Goal: Task Accomplishment & Management: Complete application form

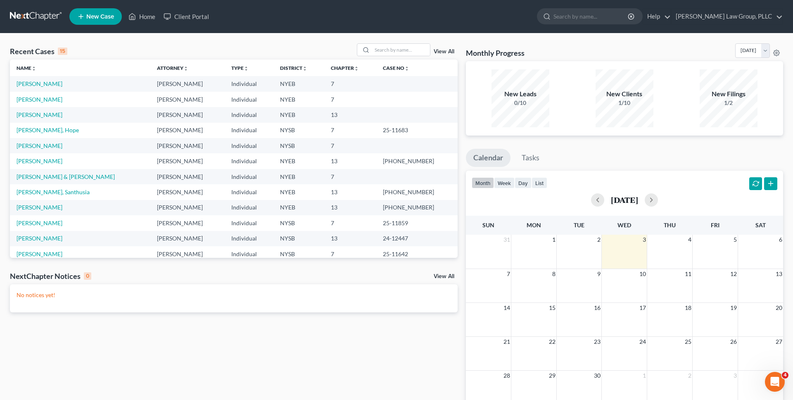
click at [284, 47] on div "Recent Cases 15 View All" at bounding box center [233, 51] width 447 height 16
click at [388, 52] on input "search" at bounding box center [401, 50] width 58 height 12
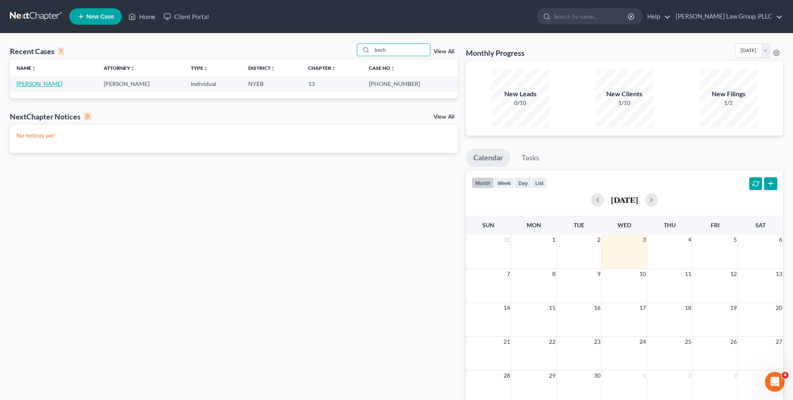
type input "boch"
click at [52, 85] on link "[PERSON_NAME]" at bounding box center [40, 83] width 46 height 7
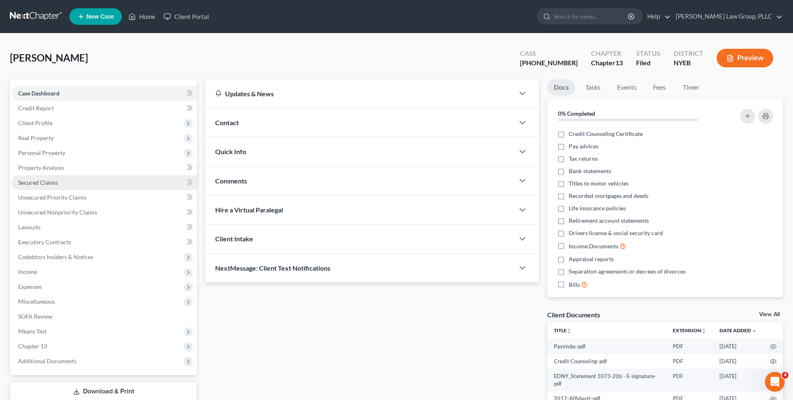
click at [99, 178] on link "Secured Claims" at bounding box center [104, 182] width 185 height 15
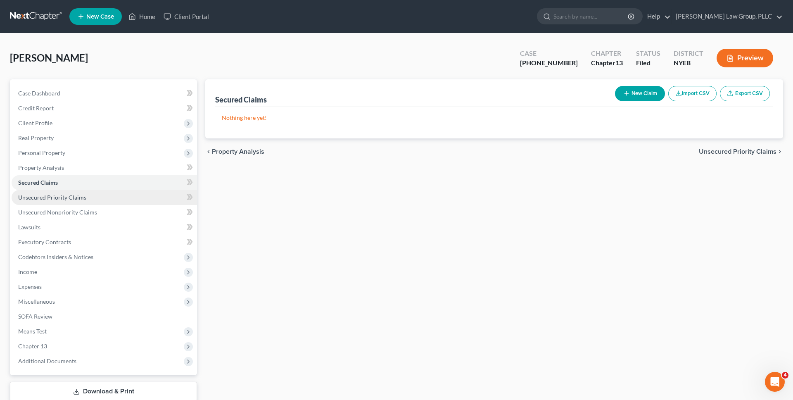
click at [125, 197] on link "Unsecured Priority Claims" at bounding box center [104, 197] width 185 height 15
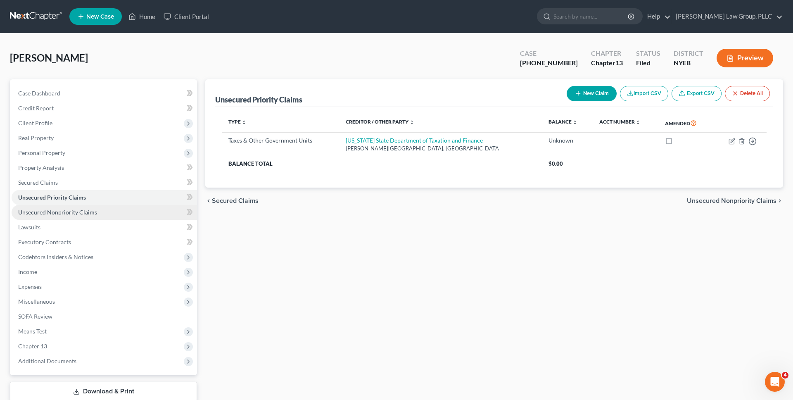
click at [130, 213] on link "Unsecured Nonpriority Claims" at bounding box center [104, 212] width 185 height 15
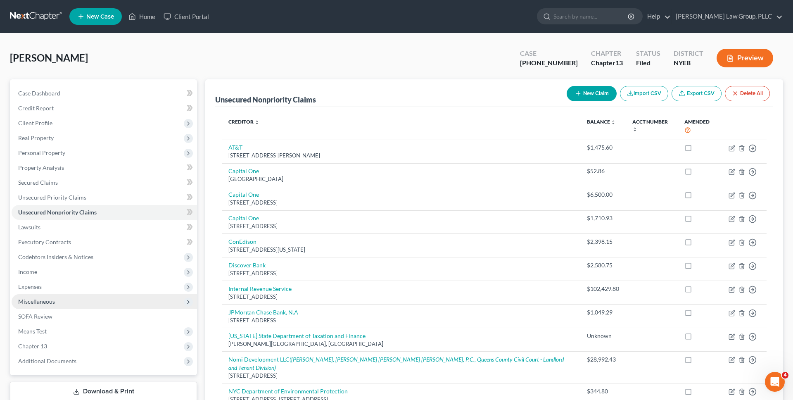
click at [69, 303] on span "Miscellaneous" at bounding box center [104, 301] width 185 height 15
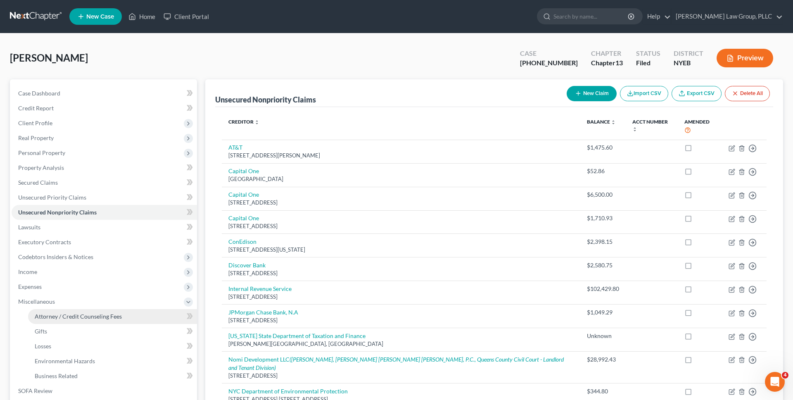
click at [72, 312] on link "Attorney / Credit Counseling Fees" at bounding box center [112, 316] width 169 height 15
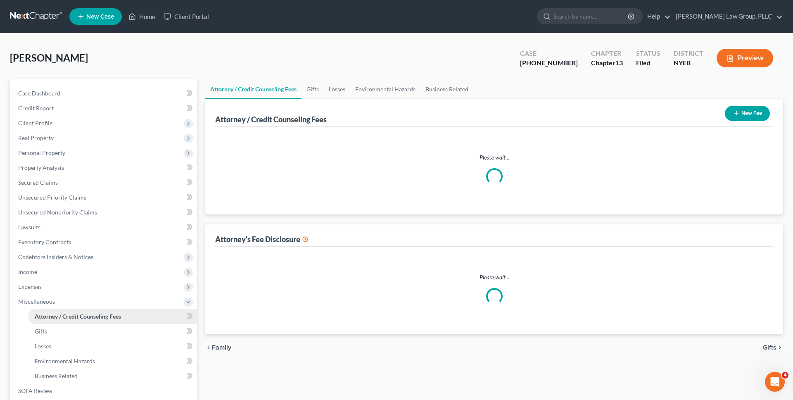
select select "0"
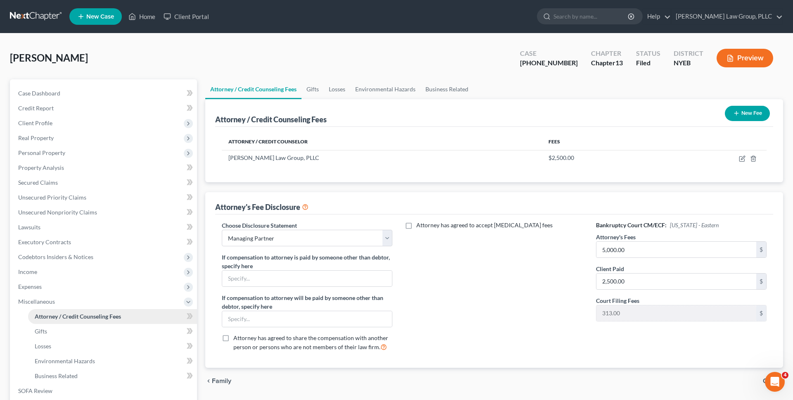
scroll to position [10, 0]
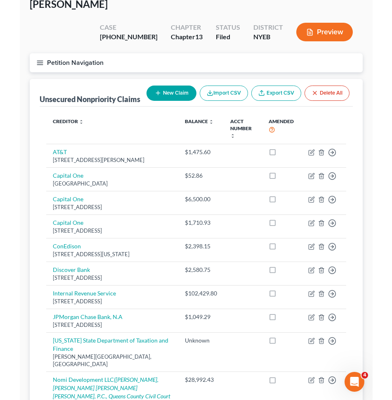
scroll to position [54, 0]
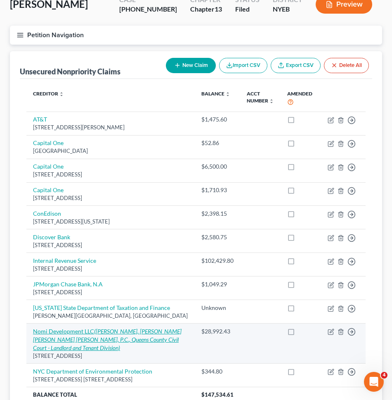
click at [162, 329] on icon "(Kevin Hernandez, Novick Edelstein Pomerantz, P.C., Queens County Civil Court -…" at bounding box center [107, 339] width 149 height 24
select select "35"
select select "14"
select select "0"
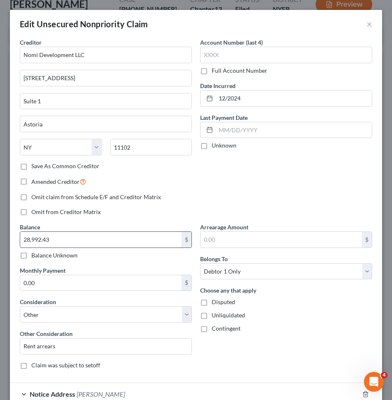
click at [136, 243] on input "28,992.43" at bounding box center [100, 240] width 161 height 16
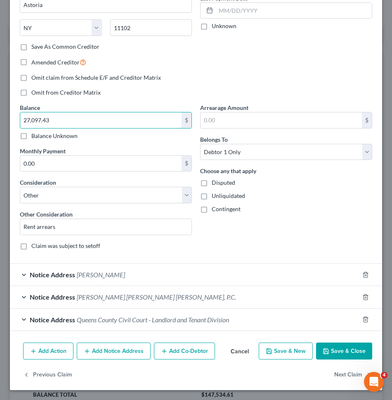
type input "27,097.43"
click at [335, 345] on button "Save & Close" at bounding box center [344, 350] width 56 height 17
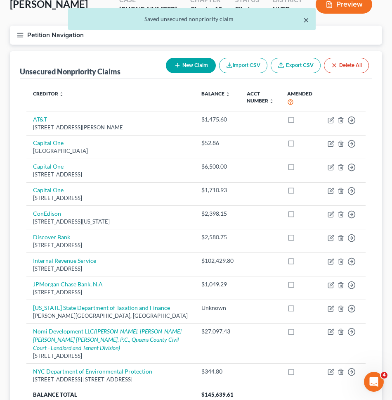
click at [303, 20] on button "×" at bounding box center [306, 20] width 6 height 10
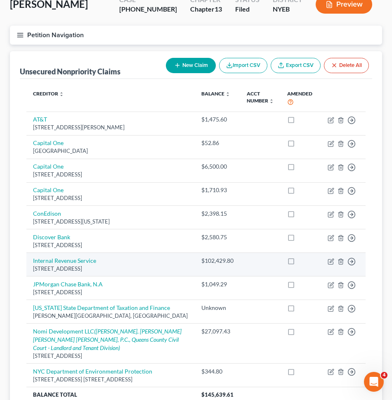
click at [299, 263] on label at bounding box center [299, 263] width 0 height 0
click at [302, 260] on input "checkbox" at bounding box center [304, 258] width 5 height 5
checkbox input "true"
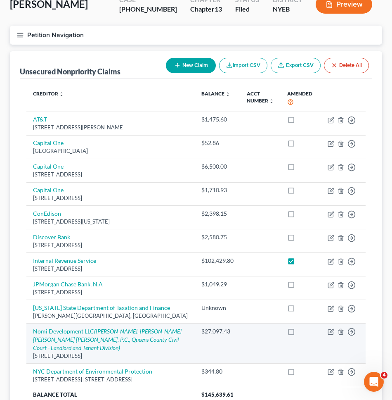
click at [299, 333] on label at bounding box center [299, 333] width 0 height 0
click at [302, 332] on input "checkbox" at bounding box center [304, 329] width 5 height 5
checkbox input "true"
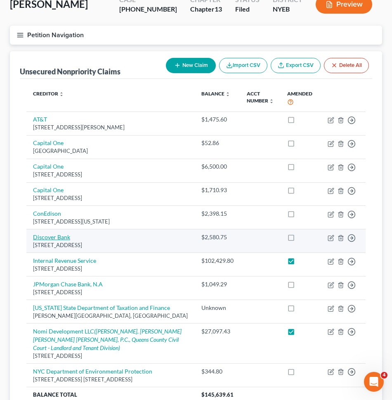
click at [62, 239] on link "Discover Bank" at bounding box center [51, 236] width 37 height 7
select select "46"
select select "2"
select select "0"
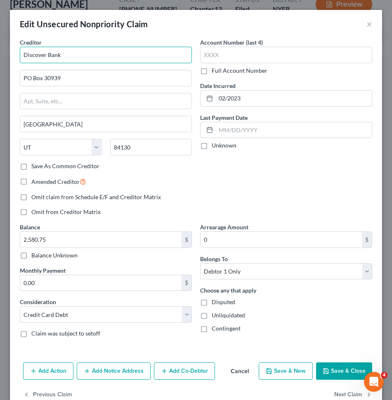
click at [83, 59] on input "Discover Bank" at bounding box center [106, 55] width 172 height 17
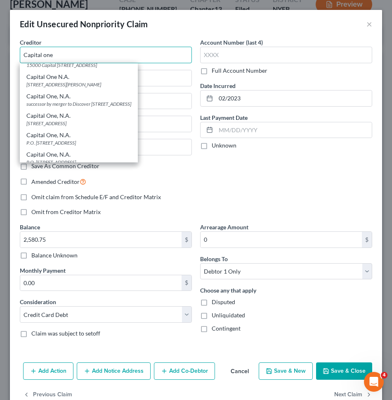
scroll to position [163, 0]
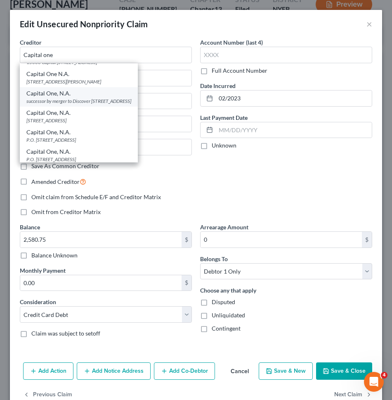
click at [82, 97] on div "Capital One, N.A." at bounding box center [78, 93] width 105 height 8
type input "Capital One, N.A."
type input "successor by merger to Discover"
type input "PO Box 3025"
type input "New Albany"
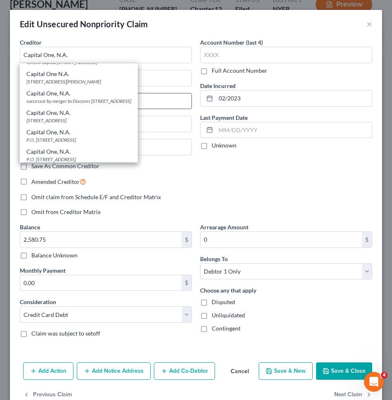
select select "36"
type input "43054"
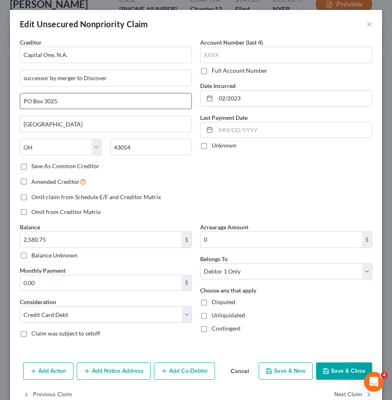
scroll to position [0, 0]
click at [332, 364] on button "Save & Close" at bounding box center [344, 370] width 56 height 17
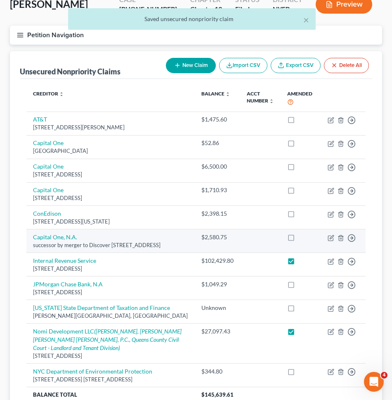
click at [299, 239] on label at bounding box center [299, 239] width 0 height 0
click at [302, 237] on input "checkbox" at bounding box center [304, 235] width 5 height 5
checkbox input "true"
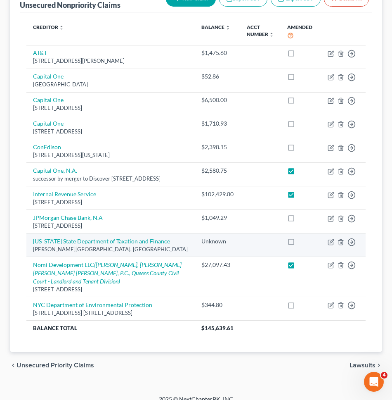
scroll to position [122, 0]
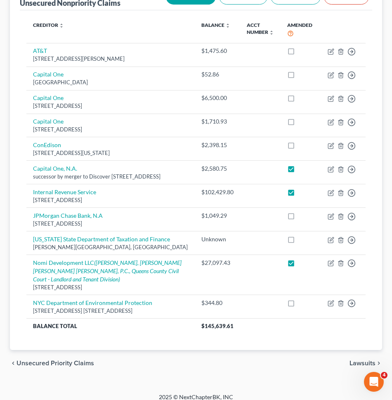
click at [24, 289] on div "Creditor expand_more expand_less unfold_more Balance expand_more expand_less un…" at bounding box center [196, 179] width 353 height 339
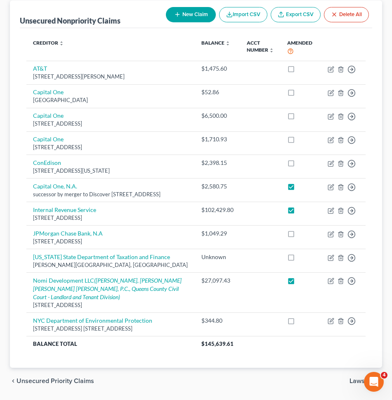
scroll to position [103, 0]
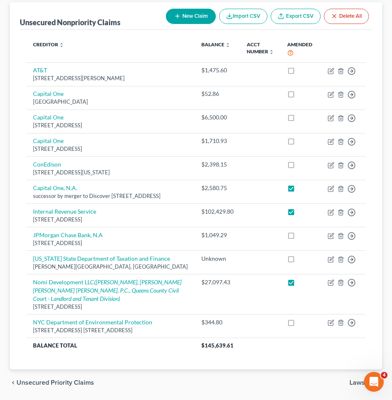
click at [174, 21] on button "New Claim" at bounding box center [191, 16] width 50 height 15
select select "0"
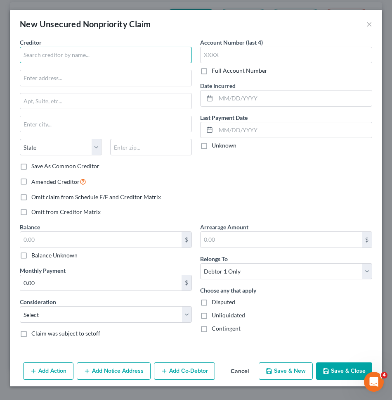
click at [87, 52] on input "text" at bounding box center [106, 55] width 172 height 17
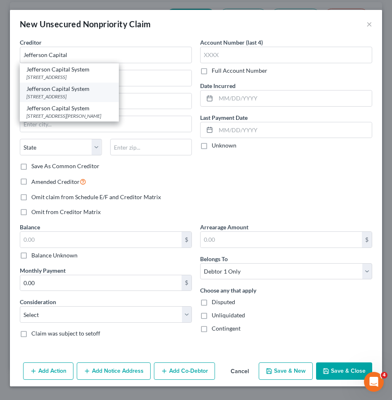
click at [59, 92] on div "Jefferson Capital System" at bounding box center [69, 89] width 86 height 8
type input "Jefferson Capital System"
type input "PO Box 7999"
type input "Saint Cloud"
select select "24"
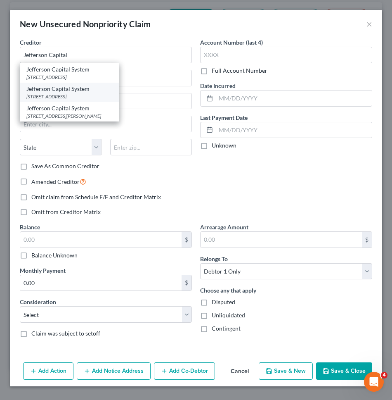
type input "56303"
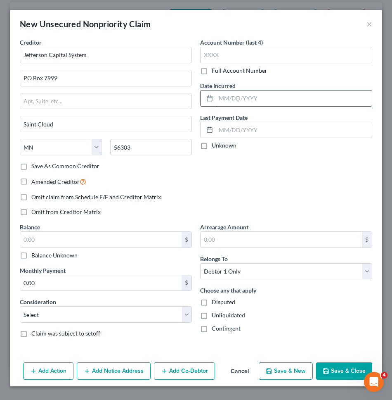
click at [237, 100] on input "text" at bounding box center [294, 98] width 156 height 16
type input "08/2025"
click at [168, 237] on input "text" at bounding box center [100, 240] width 161 height 16
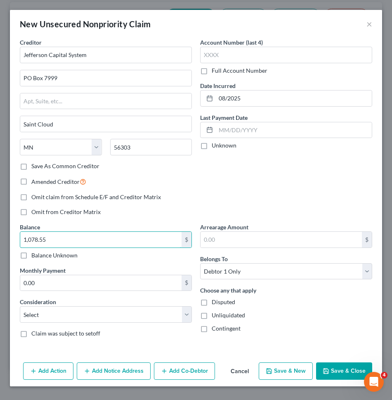
type input "1,078.55"
click at [124, 324] on div "Balance 1,078.55 $ Balance Unknown Balance Undetermined 1,078.55 $ Balance Unkn…" at bounding box center [106, 282] width 180 height 121
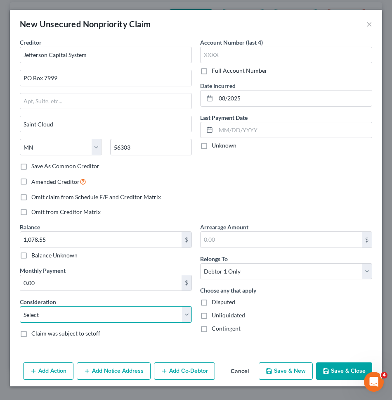
click at [128, 317] on select "Select Cable / Satellite Services Collection Agency Credit Card Debt Debt Couns…" at bounding box center [106, 314] width 172 height 17
select select "1"
click at [20, 306] on select "Select Cable / Satellite Services Collection Agency Credit Card Debt Debt Couns…" at bounding box center [106, 314] width 172 height 17
click at [302, 371] on button "Save & New" at bounding box center [286, 370] width 54 height 17
select select "0"
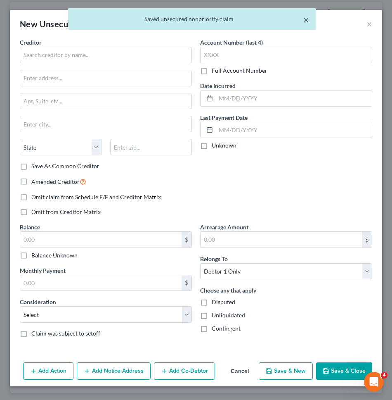
click at [307, 17] on button "×" at bounding box center [306, 20] width 6 height 10
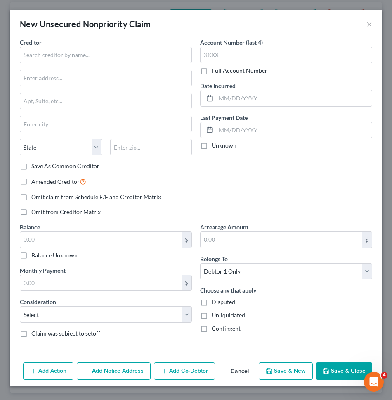
click at [379, 24] on div "New Unsecured Nonpriority Claim ×" at bounding box center [196, 24] width 372 height 28
click at [370, 24] on button "×" at bounding box center [370, 24] width 6 height 10
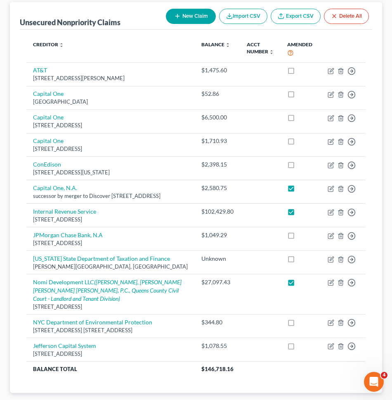
scroll to position [161, 0]
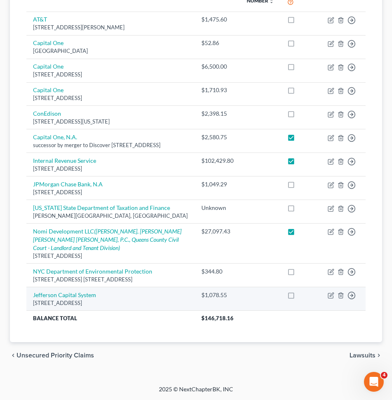
click at [299, 297] on label at bounding box center [299, 297] width 0 height 0
click at [302, 294] on input "checkbox" at bounding box center [304, 293] width 5 height 5
checkbox input "true"
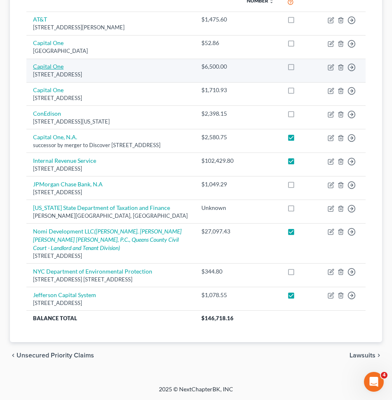
click at [58, 63] on link "Capital One" at bounding box center [48, 66] width 31 height 7
select select "46"
select select "2"
select select "0"
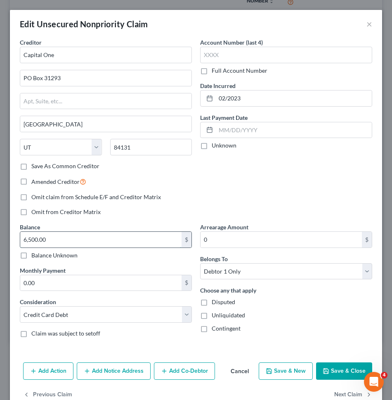
click at [89, 241] on input "6,500.00" at bounding box center [100, 240] width 161 height 16
type input "6,399.64"
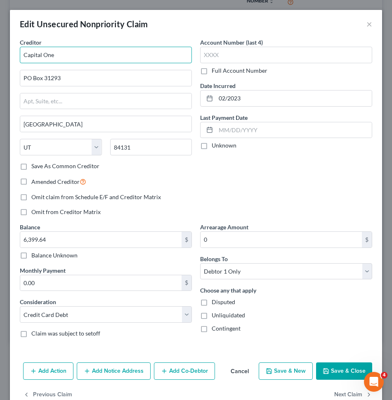
click at [69, 52] on input "Capital One" at bounding box center [106, 55] width 172 height 17
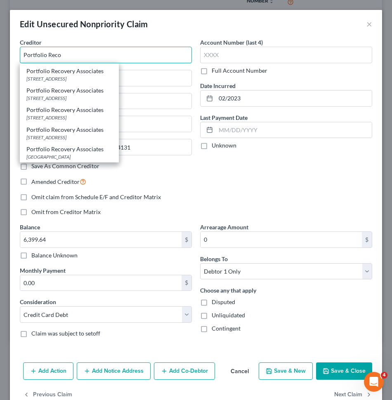
scroll to position [20, 0]
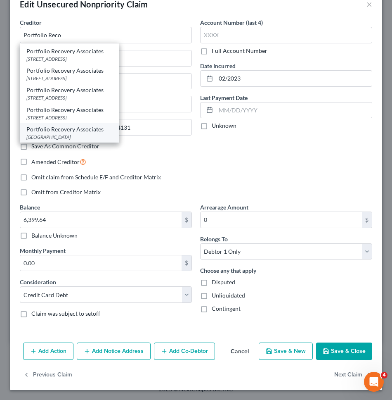
click at [66, 126] on div "Portfolio Recovery Associates" at bounding box center [69, 129] width 86 height 8
type input "Portfolio Recovery Associates"
type input "PO Box 41067"
type input "Norfolk"
select select "48"
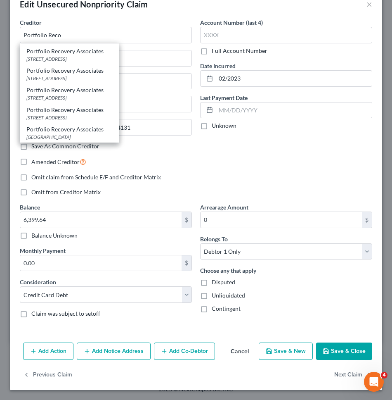
type input "23541"
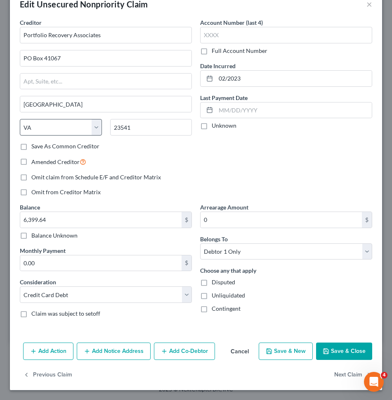
scroll to position [0, 0]
click at [354, 347] on button "Save & Close" at bounding box center [344, 350] width 56 height 17
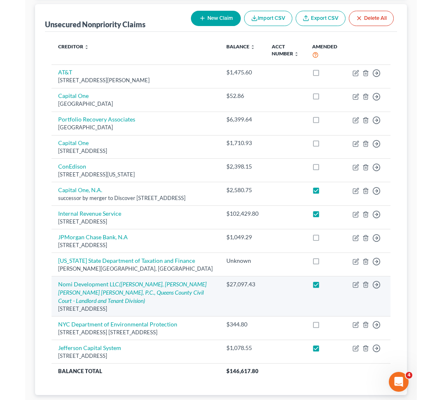
scroll to position [94, 0]
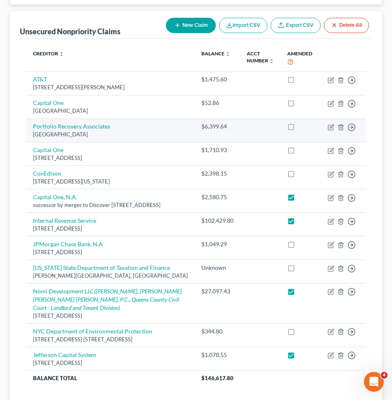
click at [299, 128] on label at bounding box center [299, 128] width 0 height 0
click at [302, 128] on input "checkbox" at bounding box center [304, 124] width 5 height 5
checkbox input "true"
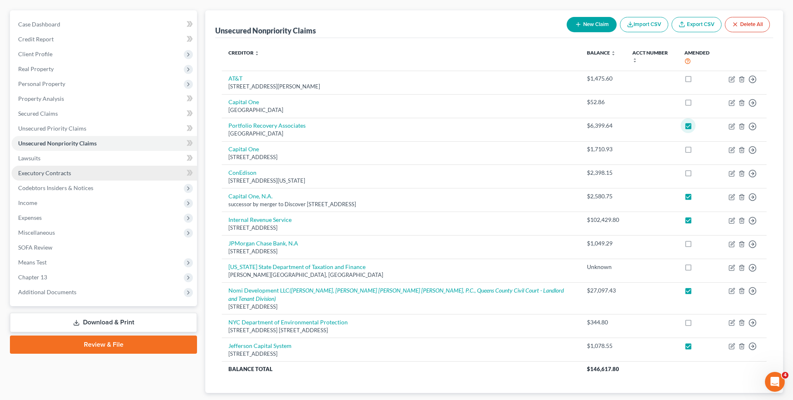
scroll to position [0, 0]
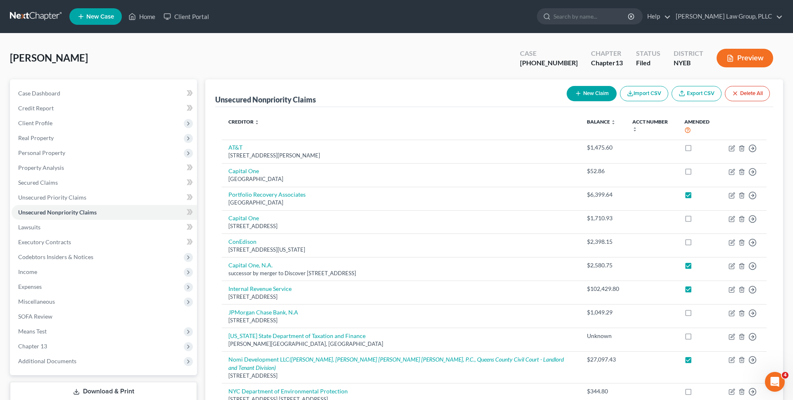
click at [29, 19] on link at bounding box center [36, 16] width 53 height 15
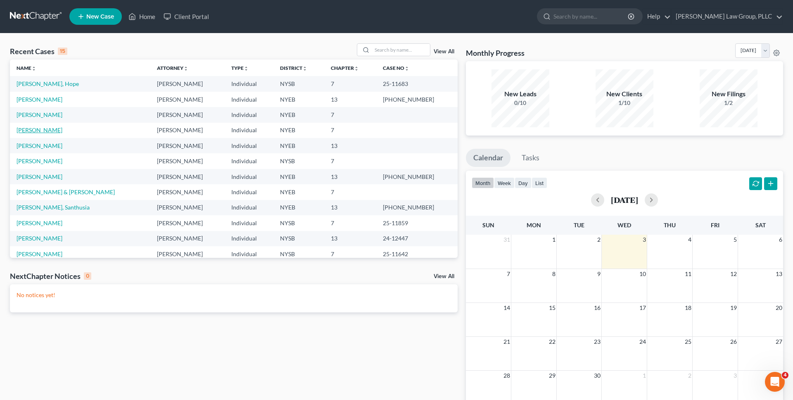
click at [34, 128] on link "[PERSON_NAME]" at bounding box center [40, 129] width 46 height 7
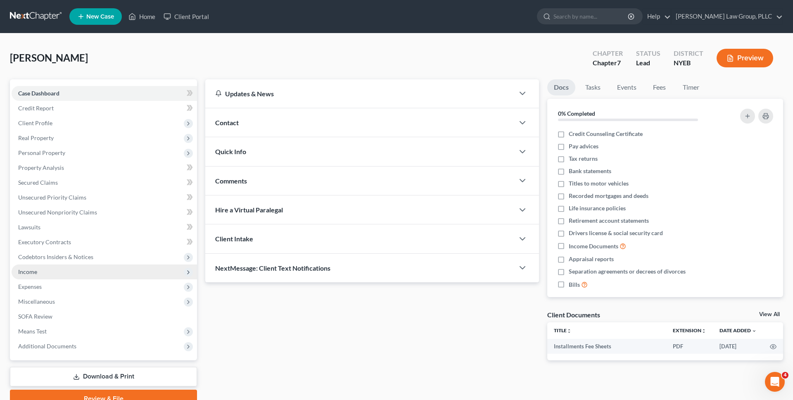
click at [77, 270] on span "Income" at bounding box center [104, 271] width 185 height 15
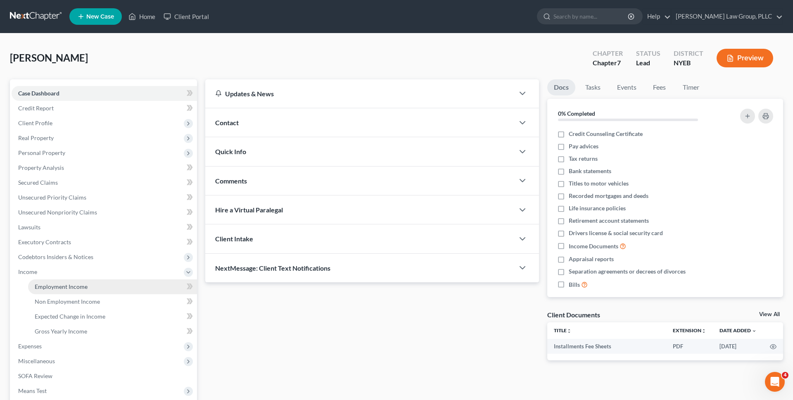
click at [76, 283] on span "Employment Income" at bounding box center [61, 286] width 53 height 7
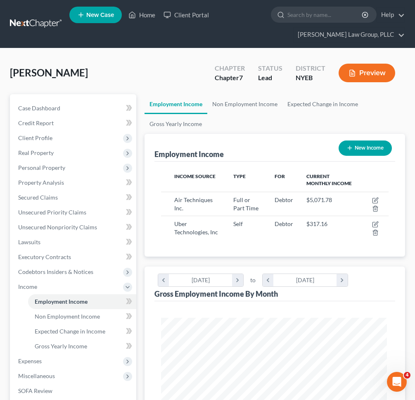
scroll to position [114, 244]
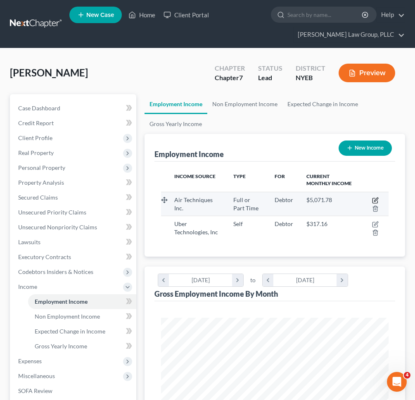
click at [373, 201] on icon "button" at bounding box center [375, 200] width 7 height 7
select select "0"
select select "35"
select select "3"
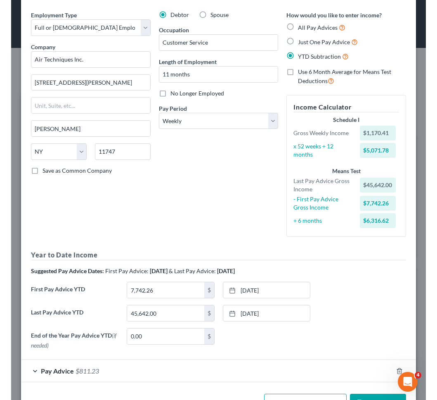
scroll to position [55, 0]
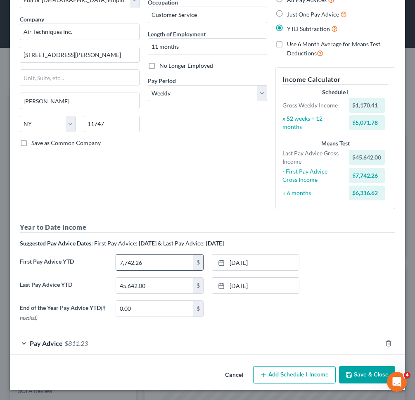
click at [167, 262] on input "7,742.26" at bounding box center [154, 262] width 77 height 16
type input "13,071.39"
drag, startPoint x: 356, startPoint y: 378, endPoint x: 352, endPoint y: 233, distance: 144.5
click at [352, 234] on div "Edit Income Source × Employment Type * Select Full or [DEMOGRAPHIC_DATA] Employ…" at bounding box center [207, 172] width 395 height 435
click at [351, 375] on icon "button" at bounding box center [348, 374] width 7 height 7
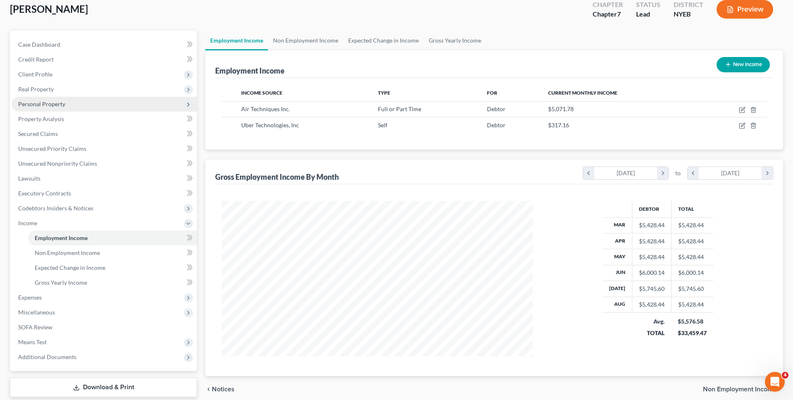
scroll to position [99, 0]
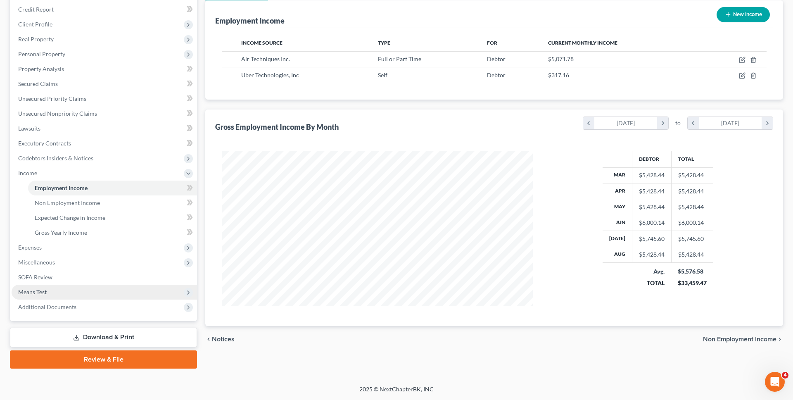
click at [81, 290] on span "Means Test" at bounding box center [104, 291] width 185 height 15
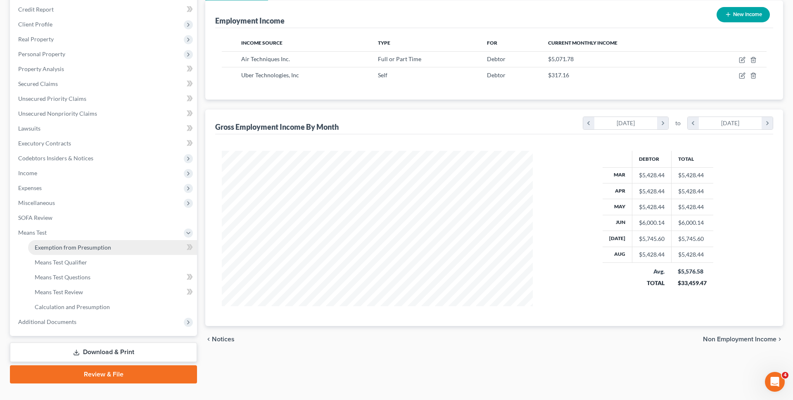
click at [82, 249] on span "Exemption from Presumption" at bounding box center [73, 247] width 76 height 7
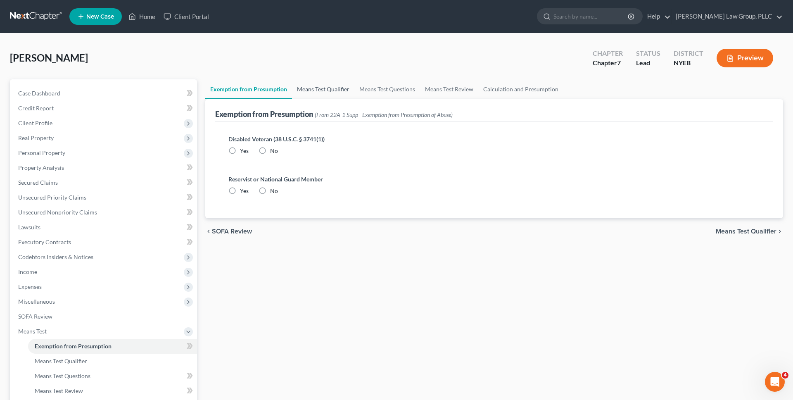
click at [312, 92] on link "Means Test Qualifier" at bounding box center [323, 89] width 62 height 20
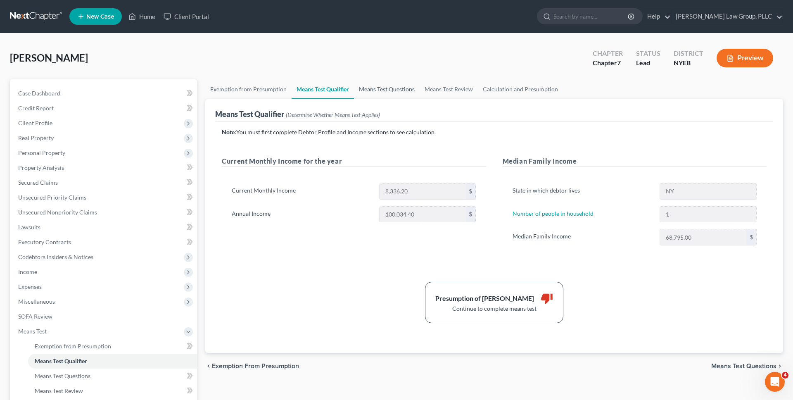
click at [357, 92] on link "Means Test Questions" at bounding box center [387, 89] width 66 height 20
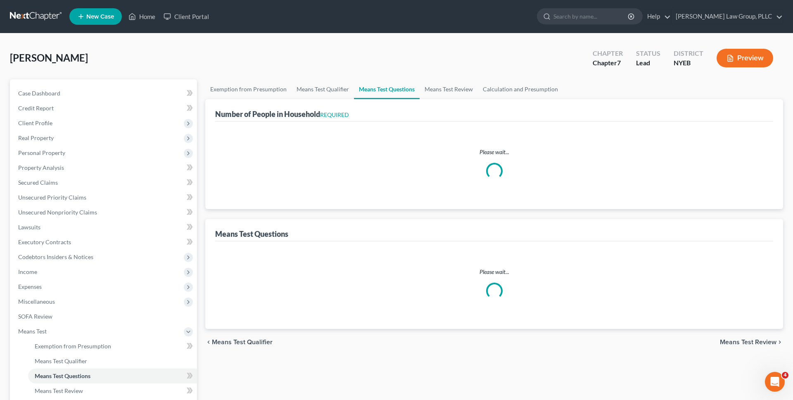
select select "1"
select select "60"
select select "1"
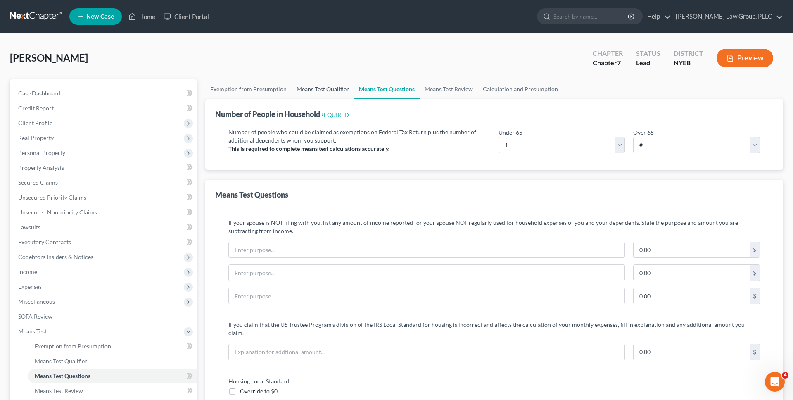
click at [335, 93] on link "Means Test Qualifier" at bounding box center [322, 89] width 62 height 20
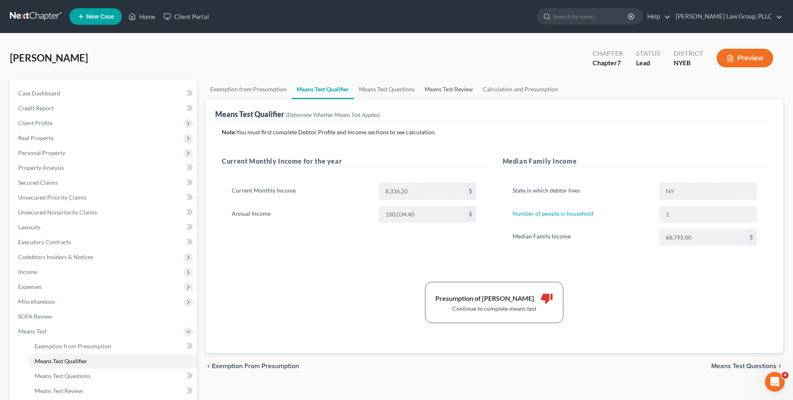
click at [444, 90] on link "Means Test Review" at bounding box center [448, 89] width 58 height 20
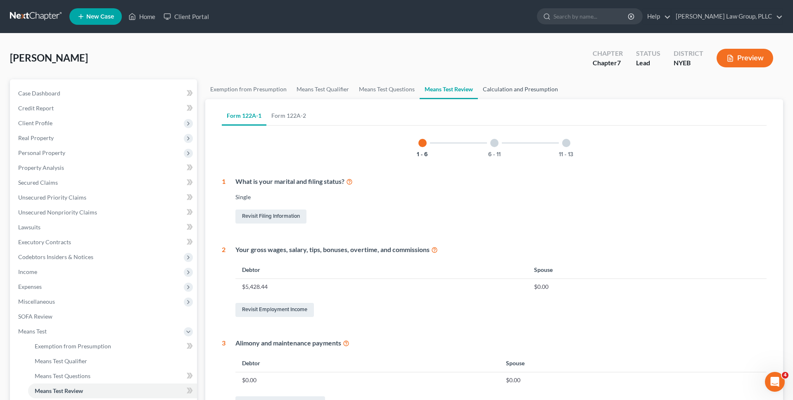
click at [503, 88] on link "Calculation and Presumption" at bounding box center [520, 89] width 85 height 20
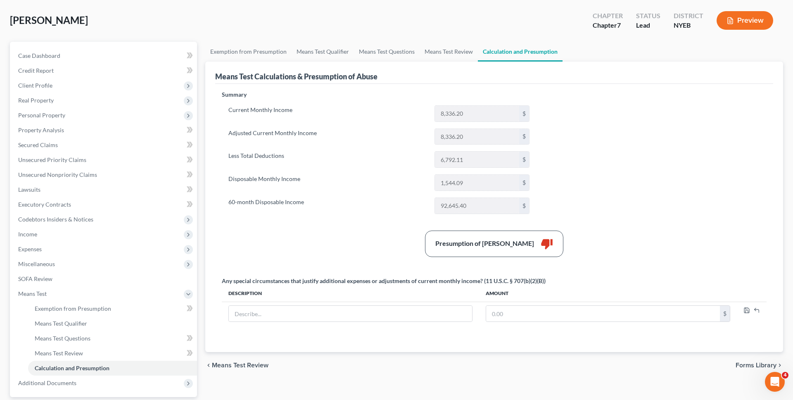
scroll to position [114, 0]
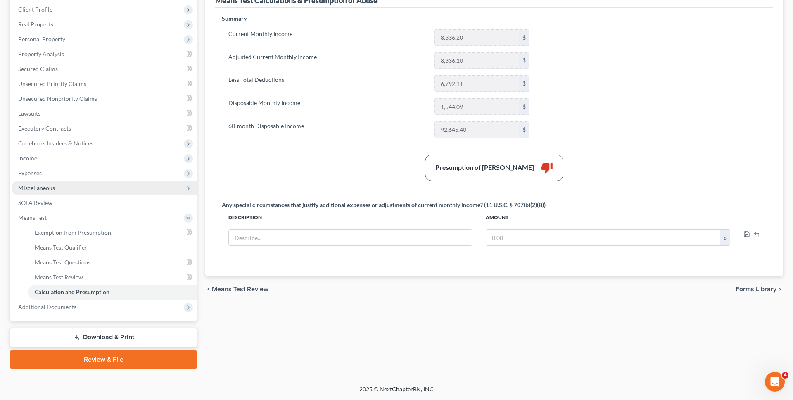
click at [126, 190] on span "Miscellaneous" at bounding box center [104, 187] width 185 height 15
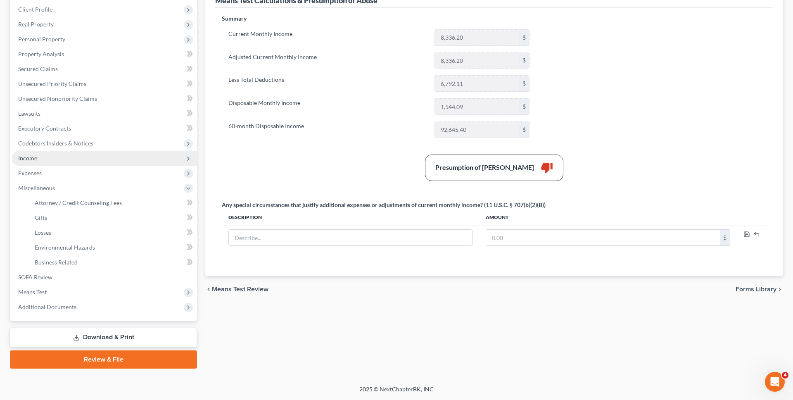
click at [112, 161] on span "Income" at bounding box center [104, 158] width 185 height 15
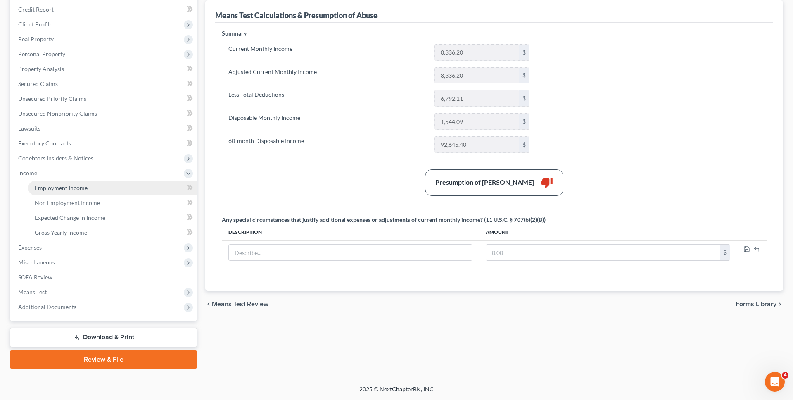
scroll to position [99, 0]
click at [108, 201] on link "Non Employment Income" at bounding box center [112, 202] width 169 height 15
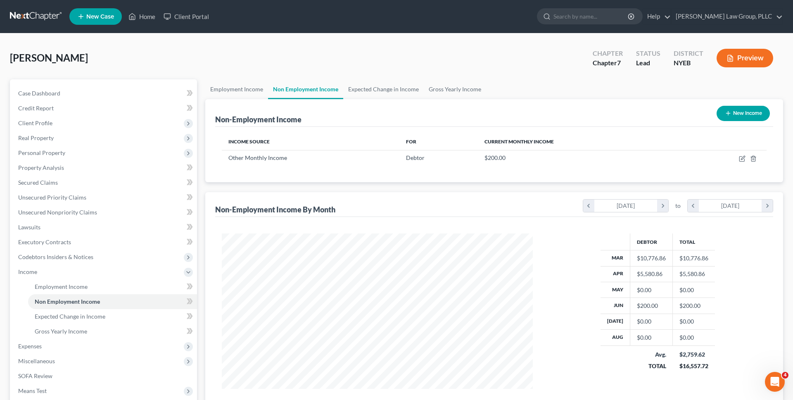
scroll to position [155, 327]
click at [738, 159] on icon "button" at bounding box center [741, 158] width 7 height 7
select select "13"
select select "0"
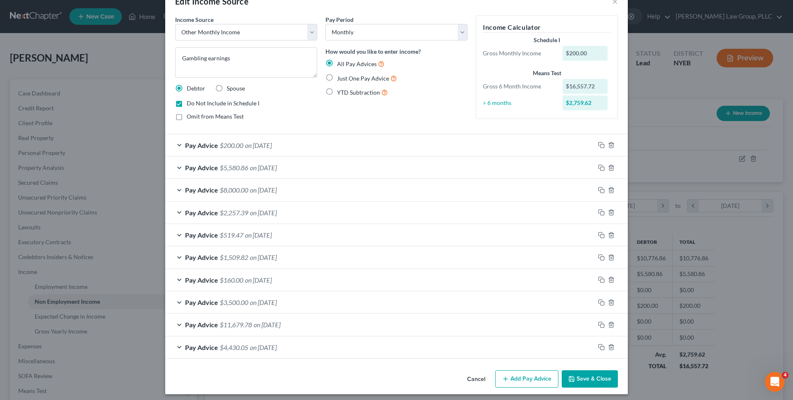
scroll to position [27, 0]
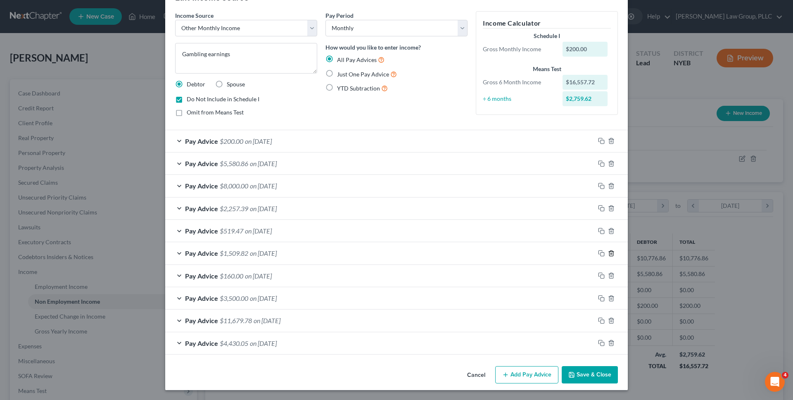
click at [612, 253] on icon "button" at bounding box center [611, 253] width 7 height 7
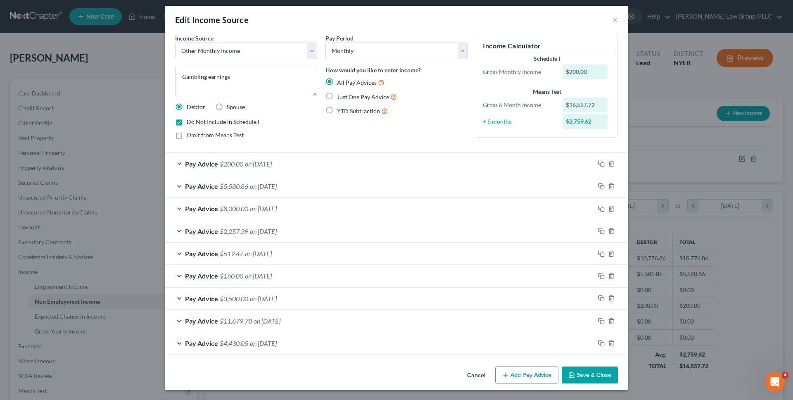
scroll to position [4, 0]
click at [613, 274] on polyline "button" at bounding box center [610, 274] width 5 height 0
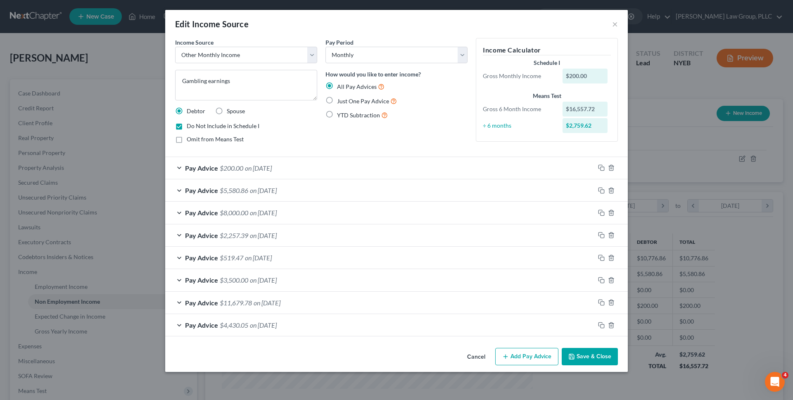
scroll to position [0, 0]
click at [613, 280] on icon "button" at bounding box center [611, 280] width 7 height 7
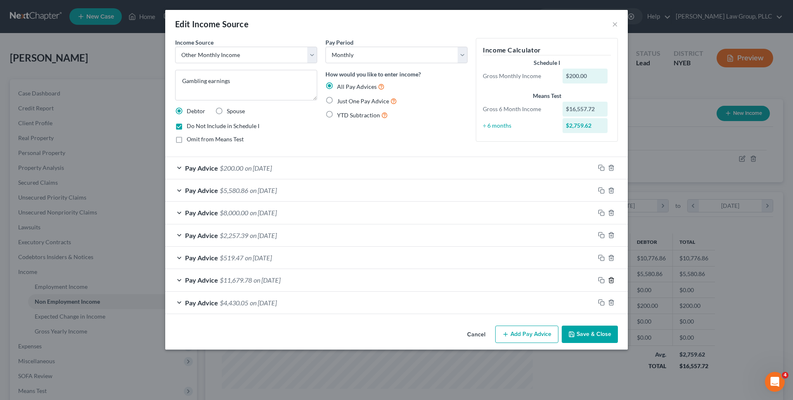
click at [611, 280] on line "button" at bounding box center [611, 280] width 0 height 2
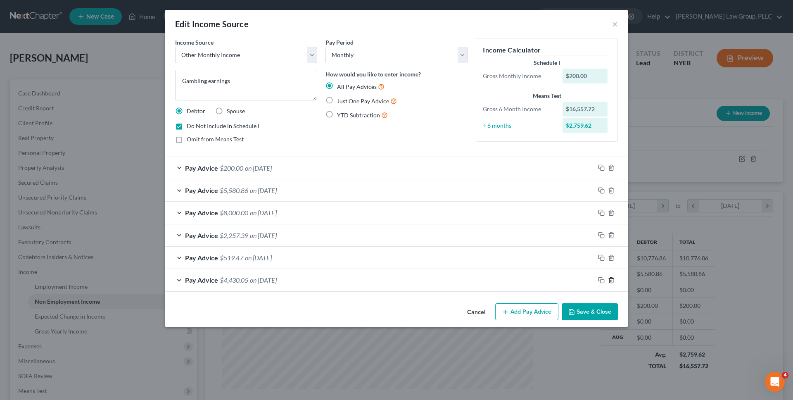
click at [612, 282] on icon "button" at bounding box center [611, 279] width 4 height 5
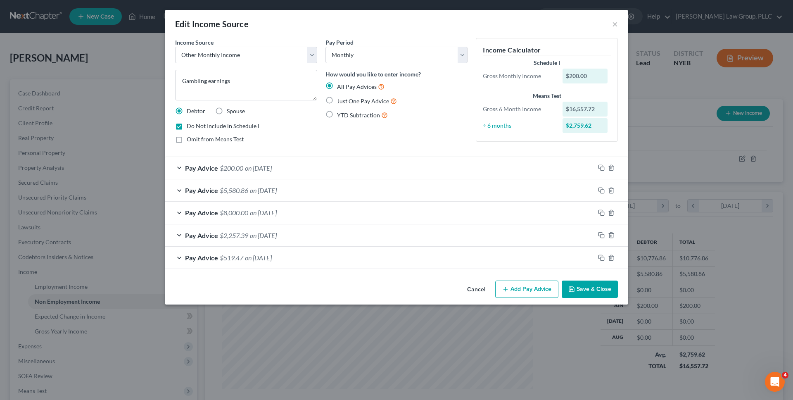
click at [611, 289] on button "Save & Close" at bounding box center [589, 288] width 56 height 17
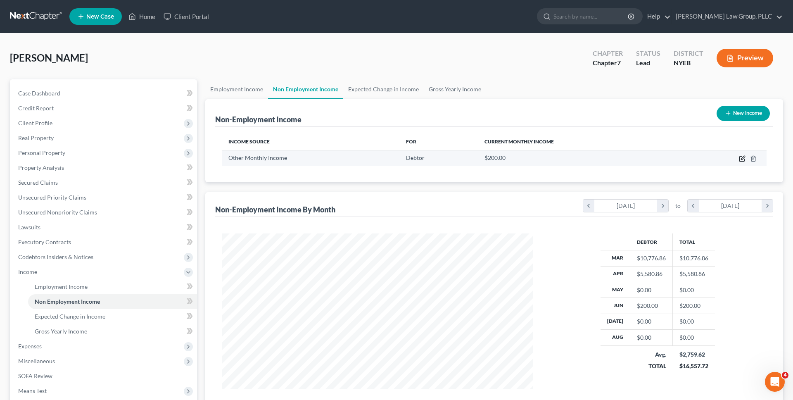
click at [741, 157] on icon "button" at bounding box center [741, 158] width 7 height 7
select select "13"
select select "0"
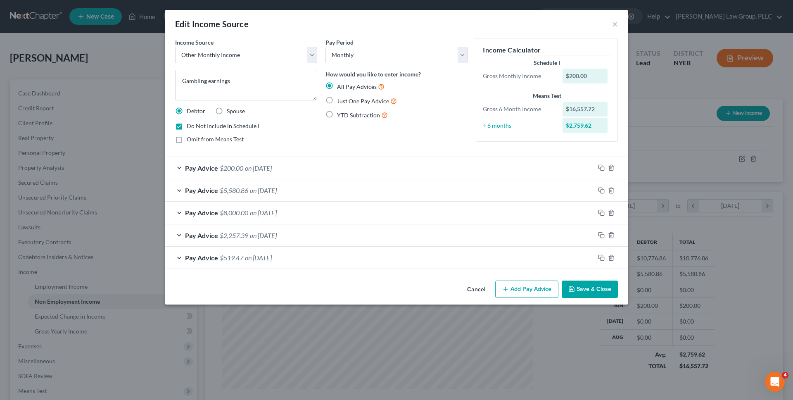
click at [478, 289] on button "Cancel" at bounding box center [475, 289] width 31 height 17
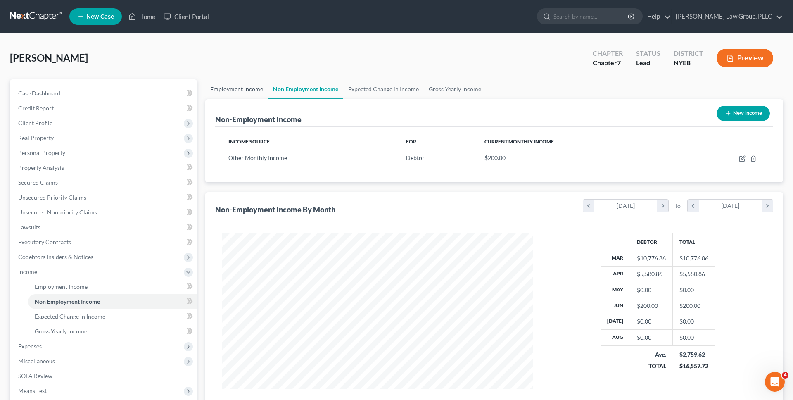
click at [246, 87] on link "Employment Income" at bounding box center [236, 89] width 63 height 20
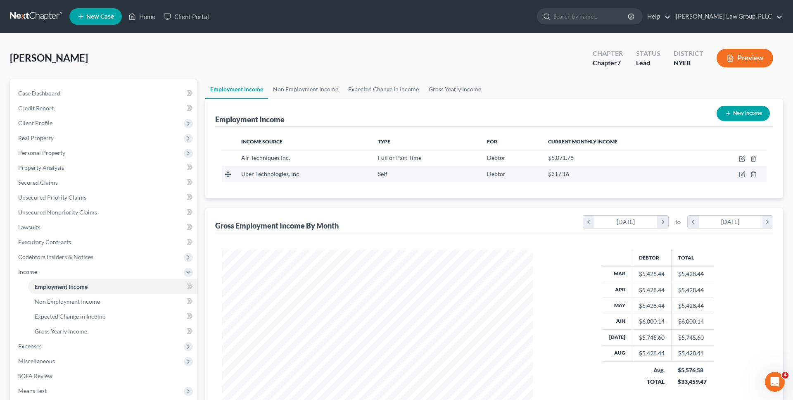
scroll to position [155, 327]
click at [740, 175] on icon "button" at bounding box center [741, 174] width 7 height 7
select select "1"
select select "35"
select select "0"
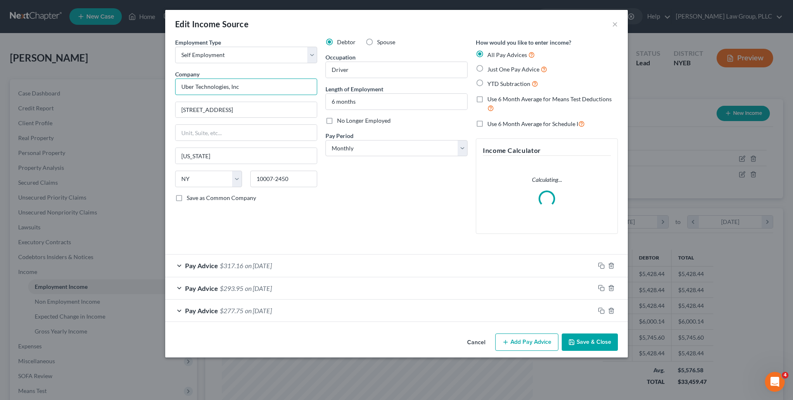
click at [280, 90] on input "Uber Technologies, Inc" at bounding box center [246, 86] width 142 height 17
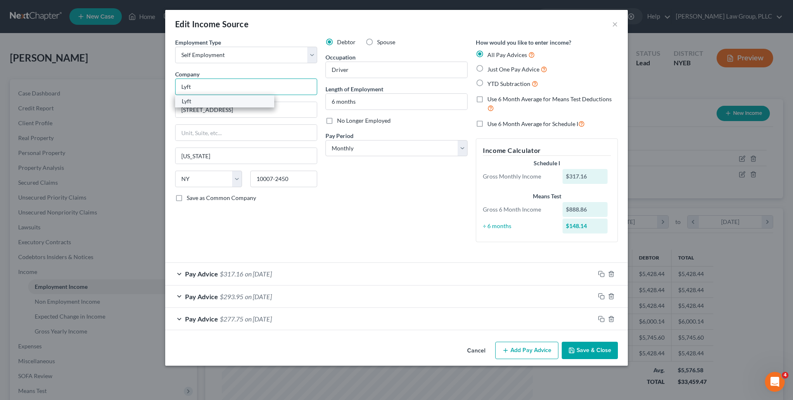
type input "Lyft"
click at [249, 101] on div "Lyft" at bounding box center [225, 101] width 86 height 8
type input "[STREET_ADDRESS]"
type input "10001"
click at [583, 348] on button "Save & Close" at bounding box center [589, 349] width 56 height 17
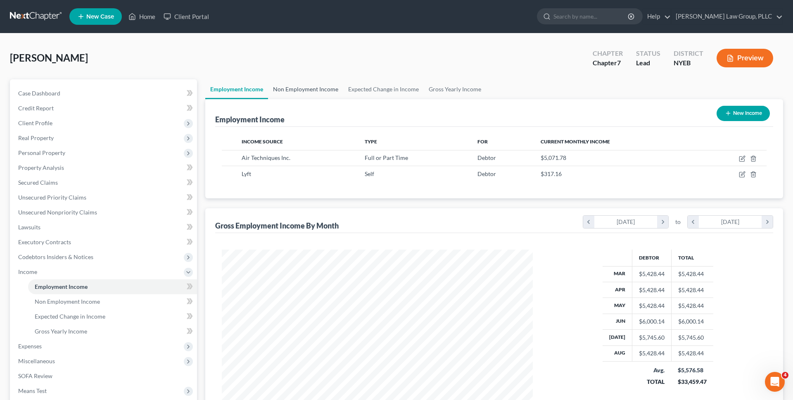
click at [309, 94] on link "Non Employment Income" at bounding box center [305, 89] width 75 height 20
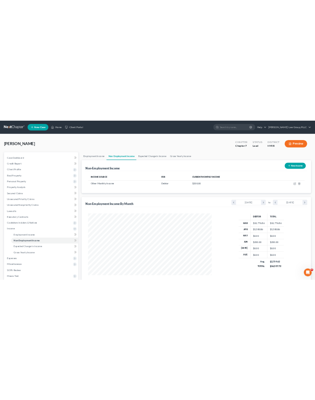
scroll to position [155, 327]
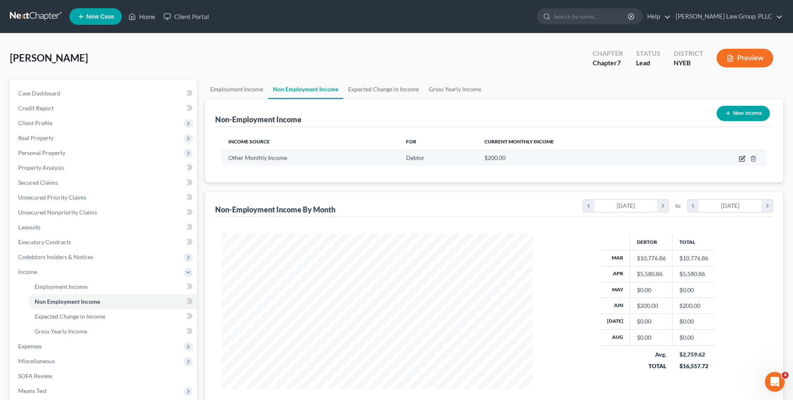
click at [742, 159] on icon "button" at bounding box center [741, 158] width 7 height 7
select select "13"
select select "0"
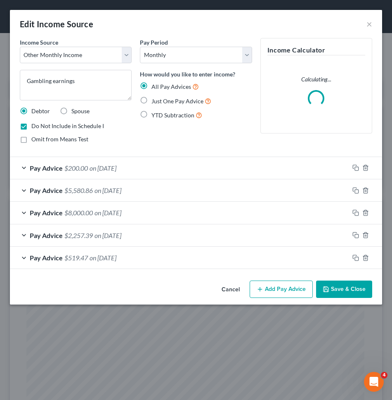
scroll to position [170, 356]
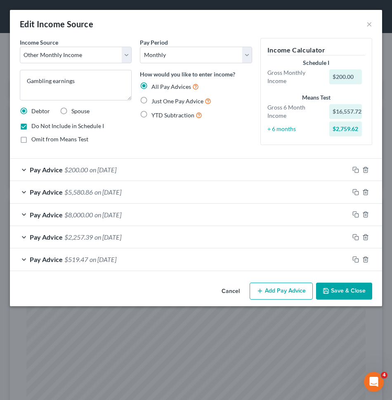
click at [225, 286] on button "Cancel" at bounding box center [230, 291] width 31 height 17
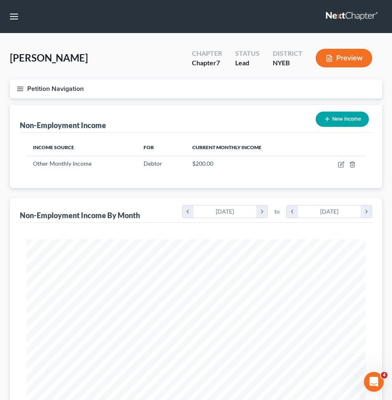
click at [186, 89] on button "Petition Navigation" at bounding box center [196, 88] width 372 height 19
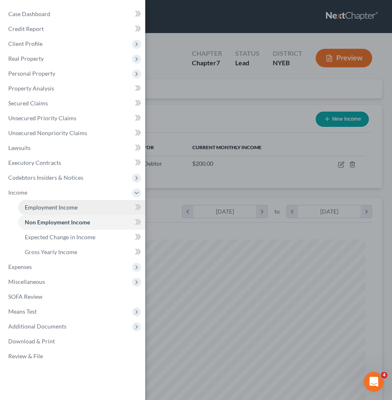
click at [74, 208] on span "Employment Income" at bounding box center [51, 206] width 53 height 7
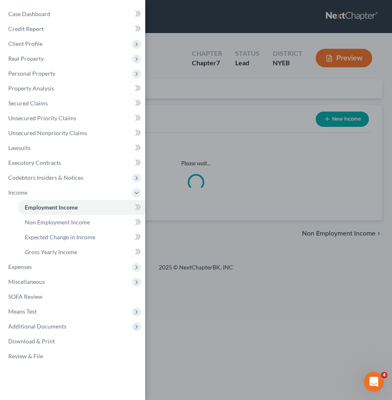
click at [191, 166] on div "Case Dashboard Payments Invoices Payments Payments Credit Report Client Profile" at bounding box center [196, 200] width 392 height 400
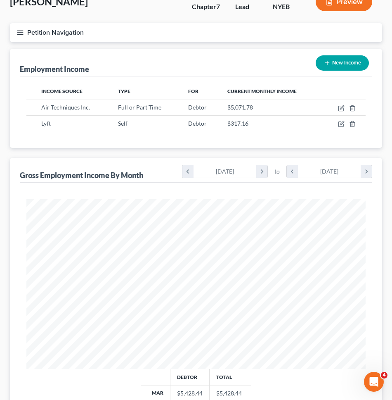
scroll to position [56, 0]
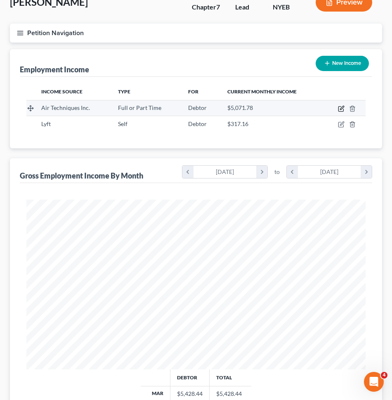
click at [341, 109] on icon "button" at bounding box center [342, 108] width 4 height 4
select select "0"
select select "35"
select select "3"
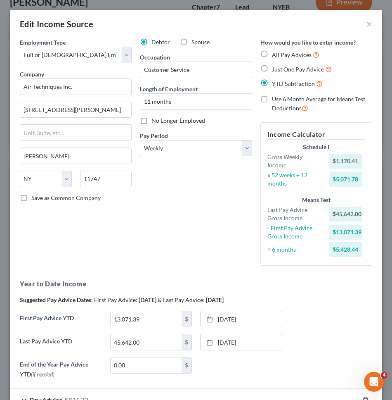
scroll to position [14, 0]
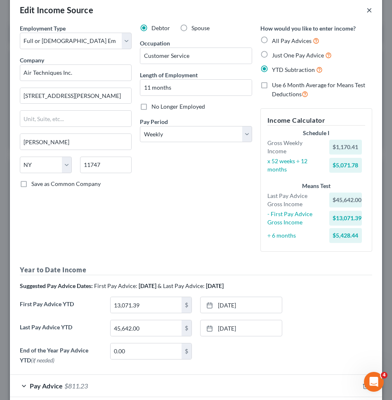
click at [369, 10] on button "×" at bounding box center [370, 10] width 6 height 10
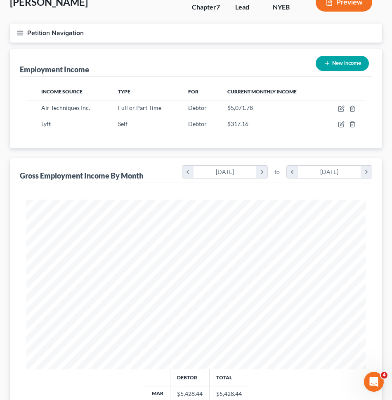
click at [193, 42] on button "Petition Navigation" at bounding box center [196, 33] width 372 height 19
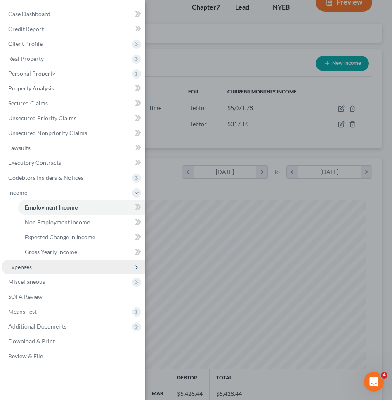
click at [62, 271] on span "Expenses" at bounding box center [74, 266] width 144 height 15
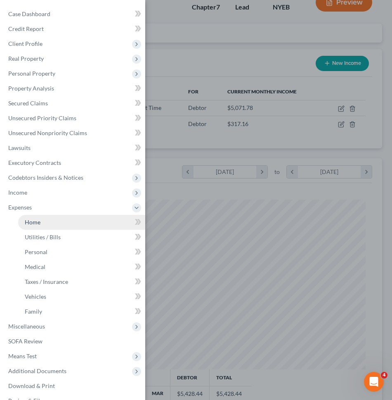
click at [69, 225] on link "Home" at bounding box center [81, 222] width 127 height 15
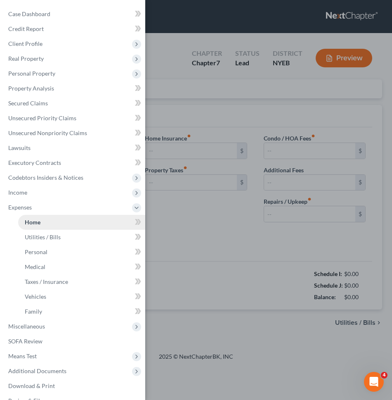
type input "0.00"
radio input "true"
type input "0.00"
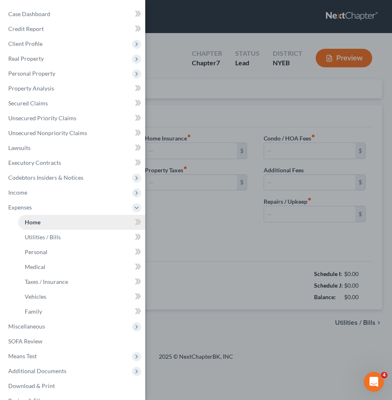
type input "0.00"
click at [163, 215] on div "Case Dashboard Payments Invoices Payments Payments Credit Report Client Profile" at bounding box center [196, 200] width 392 height 400
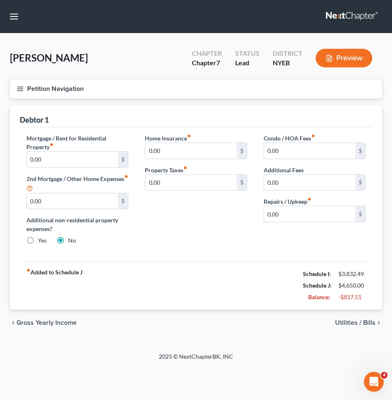
click at [123, 88] on button "Petition Navigation" at bounding box center [196, 88] width 372 height 19
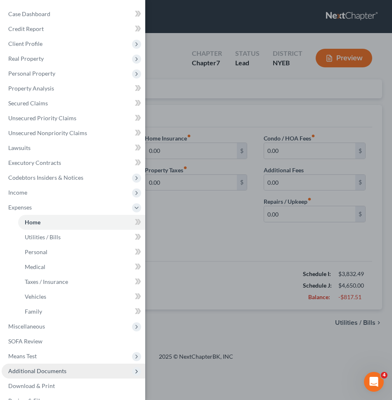
click at [62, 364] on span "Additional Documents" at bounding box center [74, 370] width 144 height 15
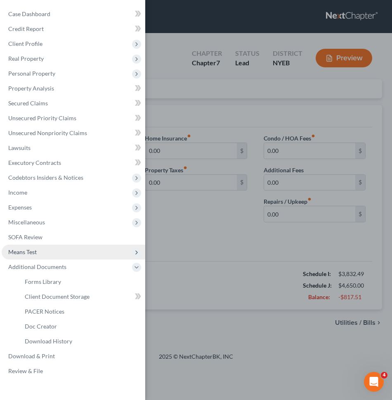
click at [55, 250] on span "Means Test" at bounding box center [74, 251] width 144 height 15
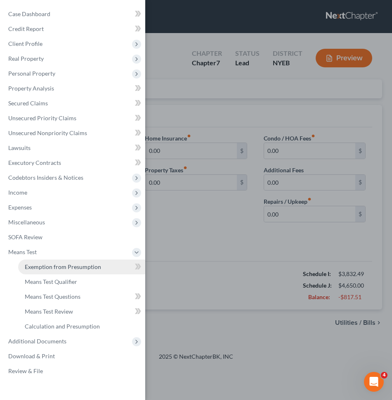
click at [55, 269] on span "Exemption from Presumption" at bounding box center [63, 266] width 76 height 7
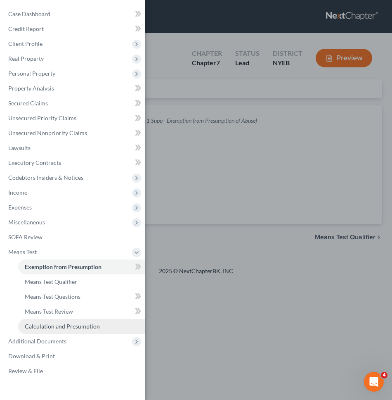
click at [69, 326] on span "Calculation and Presumption" at bounding box center [62, 325] width 75 height 7
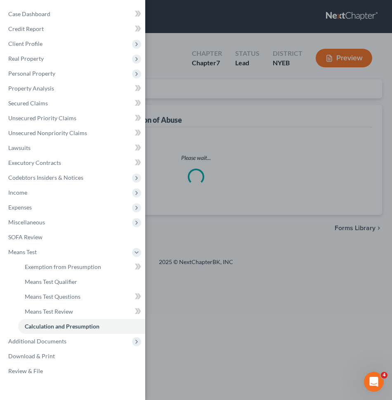
click at [196, 241] on div "Case Dashboard Payments Invoices Payments Payments Credit Report Client Profile" at bounding box center [196, 200] width 392 height 400
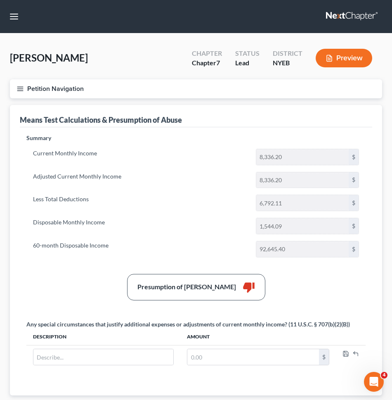
click at [157, 85] on button "Petition Navigation" at bounding box center [196, 88] width 372 height 19
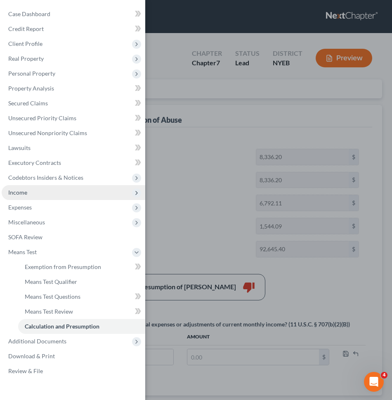
click at [64, 196] on span "Income" at bounding box center [74, 192] width 144 height 15
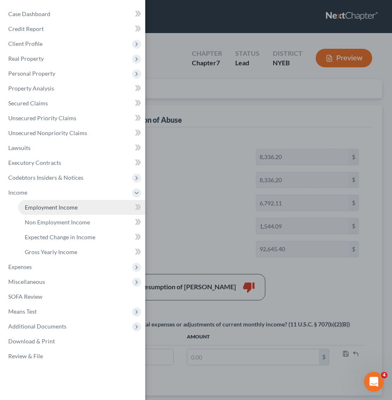
click at [64, 205] on span "Employment Income" at bounding box center [51, 206] width 53 height 7
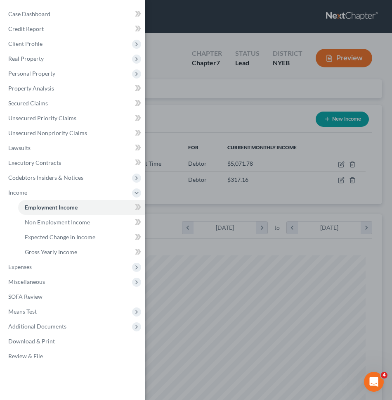
click at [194, 166] on div "Case Dashboard Payments Invoices Payments Payments Credit Report Client Profile" at bounding box center [196, 200] width 392 height 400
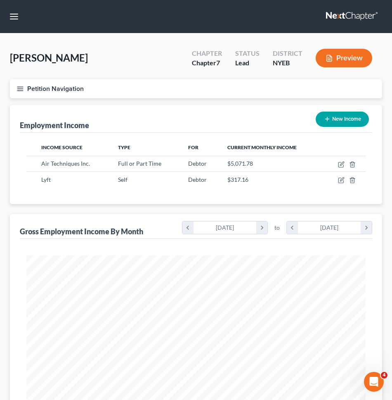
scroll to position [170, 356]
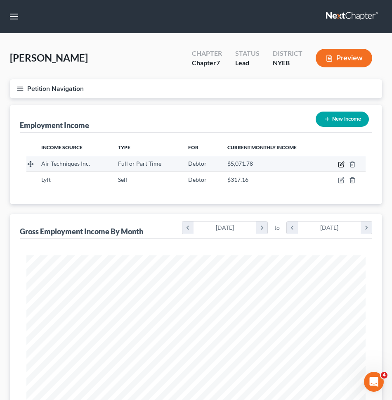
click at [343, 163] on icon "button" at bounding box center [342, 163] width 4 height 4
select select "0"
select select "35"
select select "3"
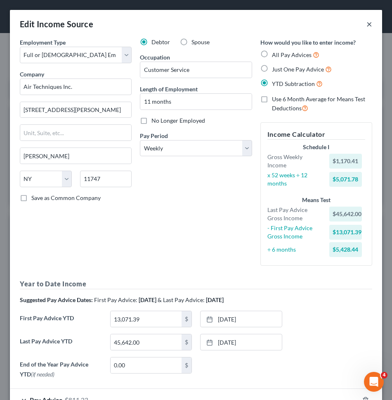
click at [368, 26] on button "×" at bounding box center [370, 24] width 6 height 10
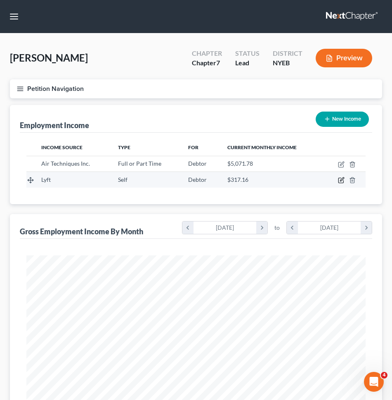
click at [340, 178] on icon "button" at bounding box center [340, 180] width 5 height 5
select select "1"
select select "35"
select select "0"
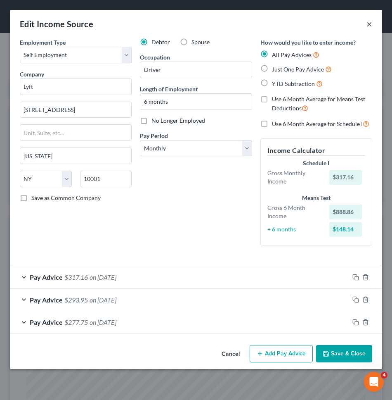
click at [368, 23] on button "×" at bounding box center [370, 24] width 6 height 10
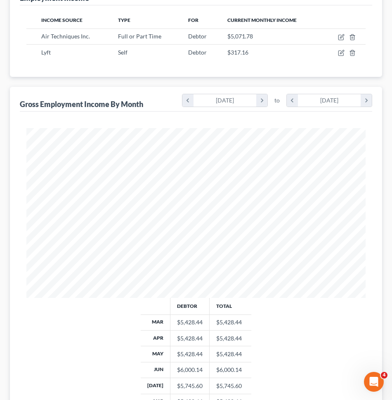
scroll to position [251, 0]
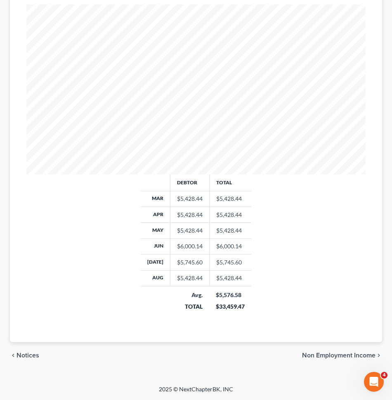
click at [329, 356] on span "Non Employment Income" at bounding box center [338, 355] width 73 height 7
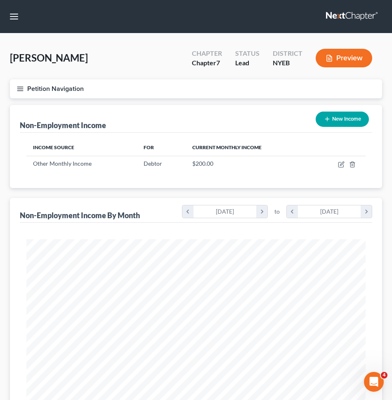
scroll to position [170, 356]
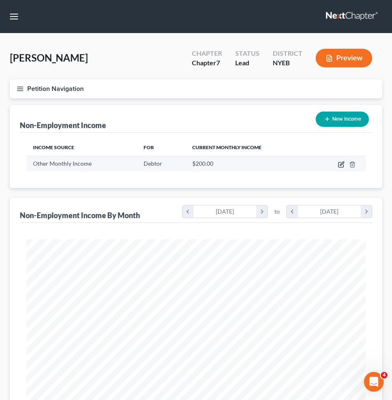
click at [340, 163] on icon "button" at bounding box center [341, 164] width 7 height 7
select select "13"
select select "0"
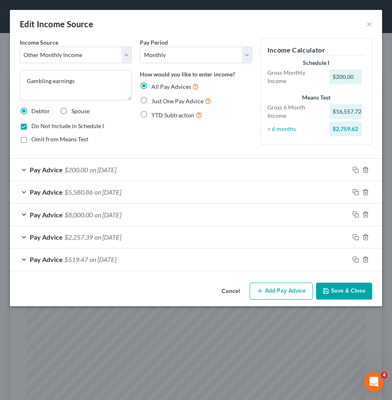
click at [232, 292] on button "Cancel" at bounding box center [230, 291] width 31 height 17
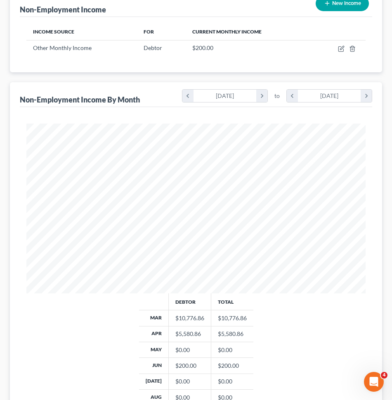
scroll to position [0, 0]
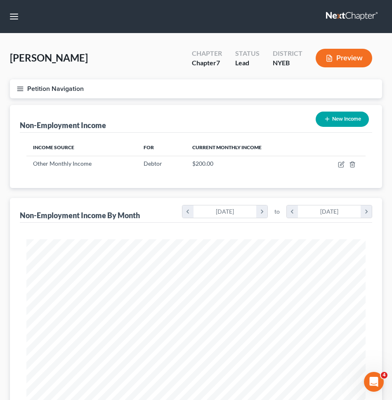
click at [142, 93] on button "Petition Navigation" at bounding box center [196, 88] width 372 height 19
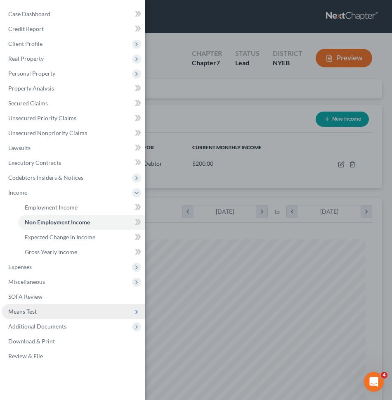
click at [85, 313] on span "Means Test" at bounding box center [74, 311] width 144 height 15
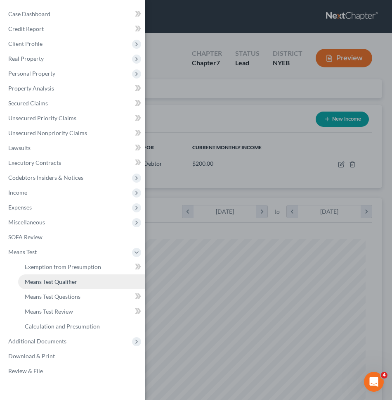
click at [83, 285] on link "Means Test Qualifier" at bounding box center [81, 281] width 127 height 15
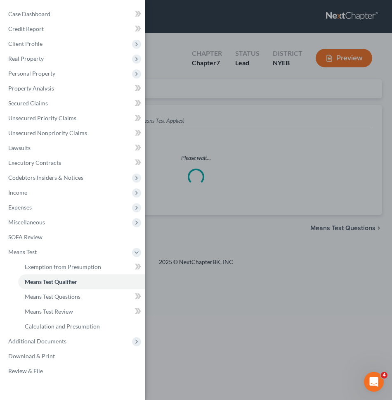
click at [205, 272] on div "Case Dashboard Payments Invoices Payments Payments Credit Report Client Profile" at bounding box center [196, 200] width 392 height 400
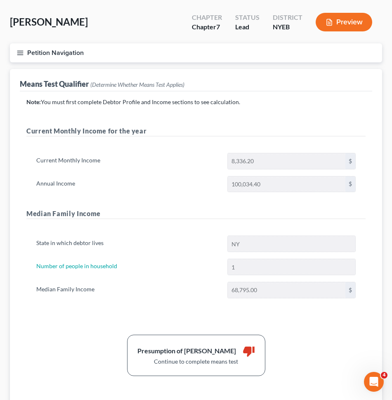
scroll to position [99, 0]
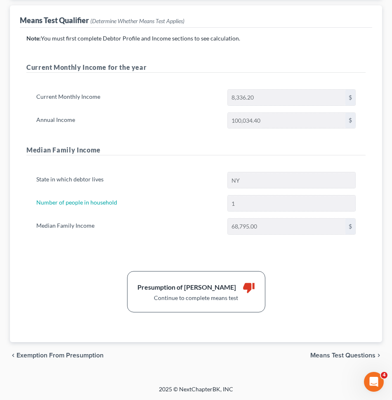
click at [358, 352] on span "Means Test Questions" at bounding box center [342, 355] width 65 height 7
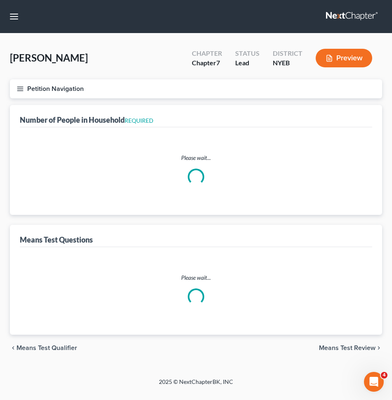
select select "1"
select select "60"
select select "1"
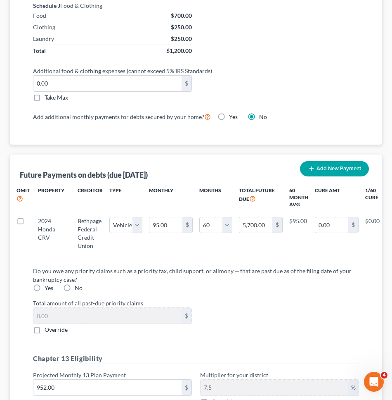
scroll to position [967, 0]
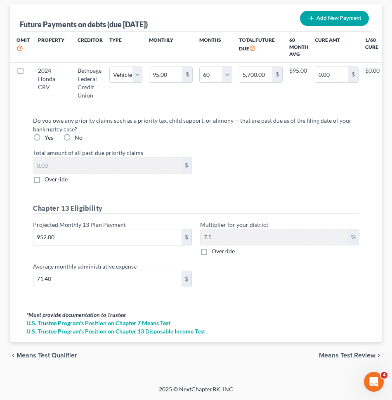
click at [353, 355] on span "Means Test Review" at bounding box center [347, 355] width 57 height 7
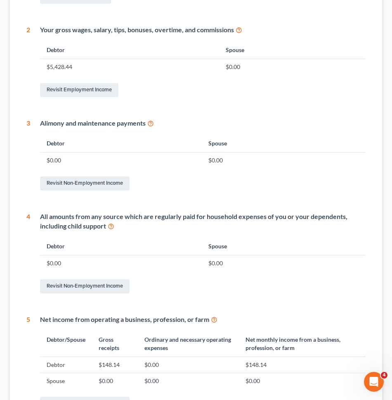
scroll to position [325, 0]
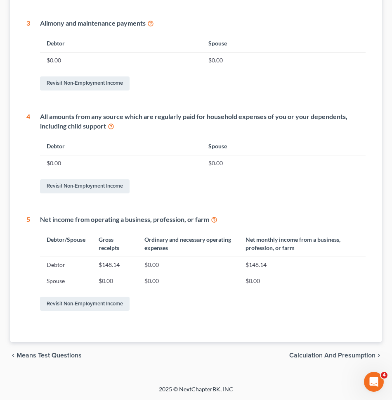
click at [331, 350] on div "chevron_left Means Test Questions Calculation and Presumption chevron_right" at bounding box center [196, 355] width 372 height 26
click at [334, 356] on span "Calculation and Presumption" at bounding box center [332, 355] width 86 height 7
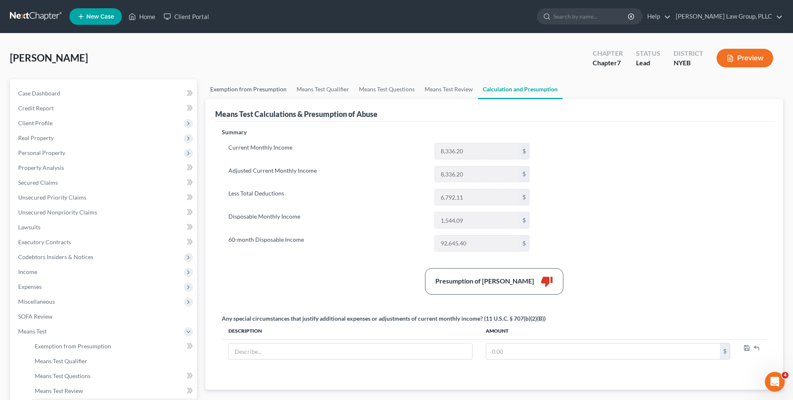
click at [265, 85] on link "Exemption from Presumption" at bounding box center [248, 89] width 86 height 20
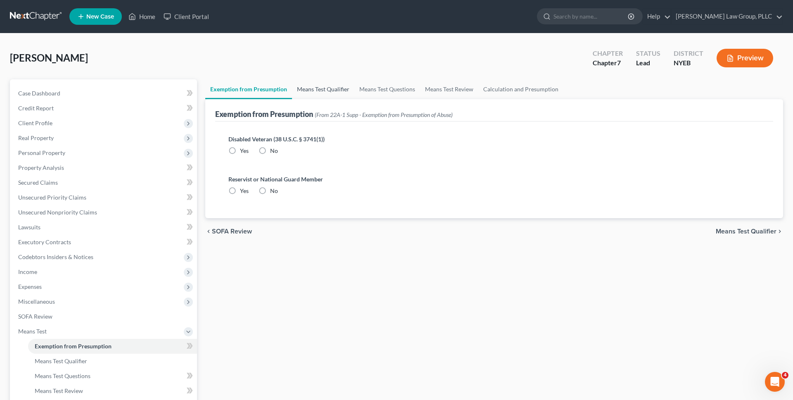
click at [334, 92] on link "Means Test Qualifier" at bounding box center [323, 89] width 62 height 20
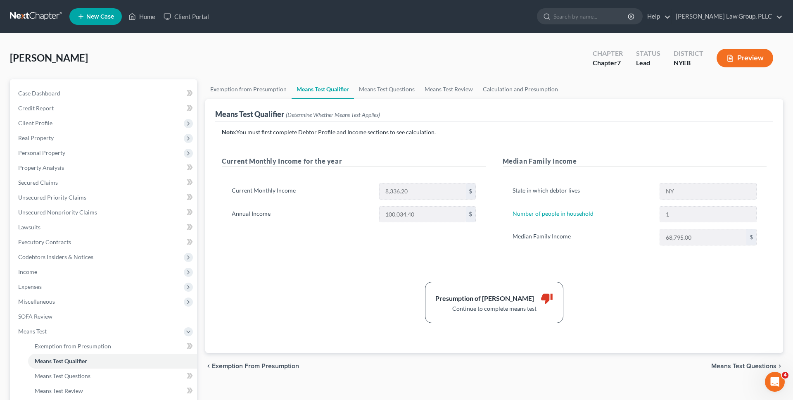
scroll to position [21, 0]
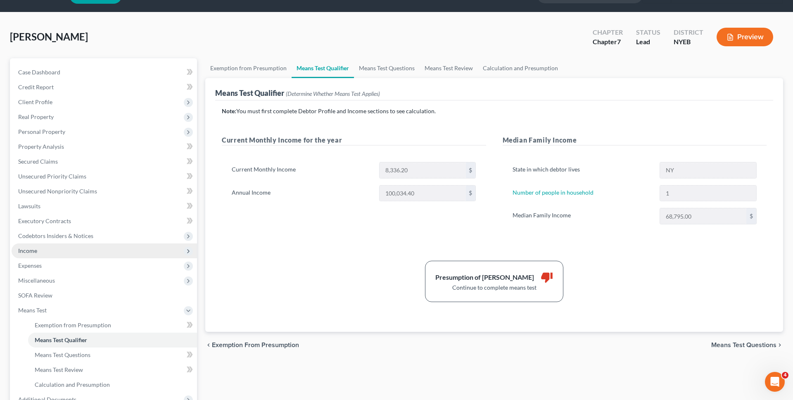
click at [134, 254] on span "Income" at bounding box center [104, 250] width 185 height 15
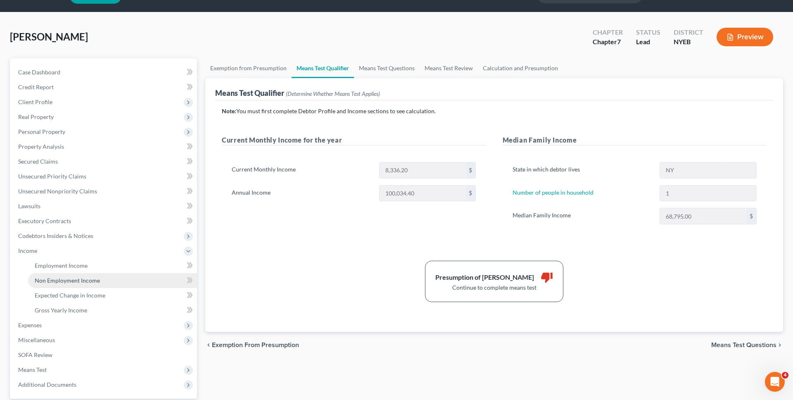
click at [130, 276] on link "Non Employment Income" at bounding box center [112, 280] width 169 height 15
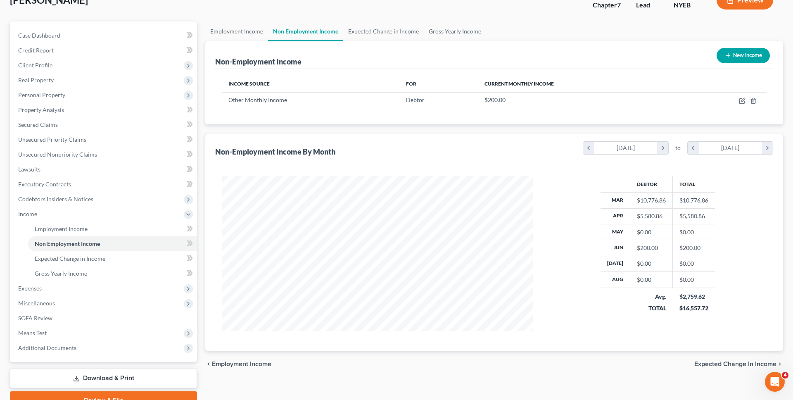
scroll to position [99, 0]
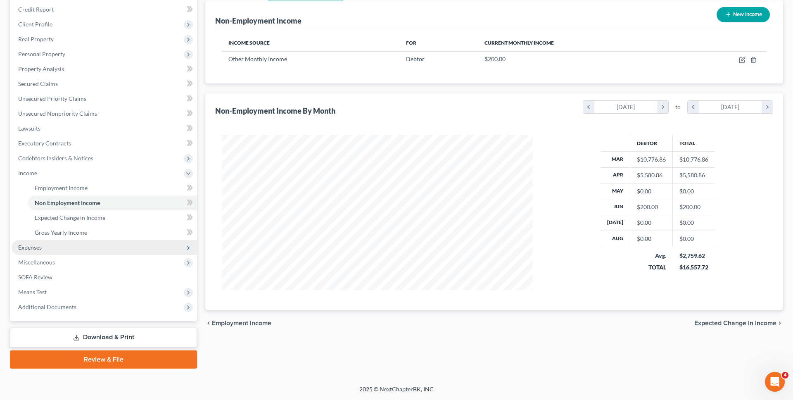
click at [112, 249] on span "Expenses" at bounding box center [104, 247] width 185 height 15
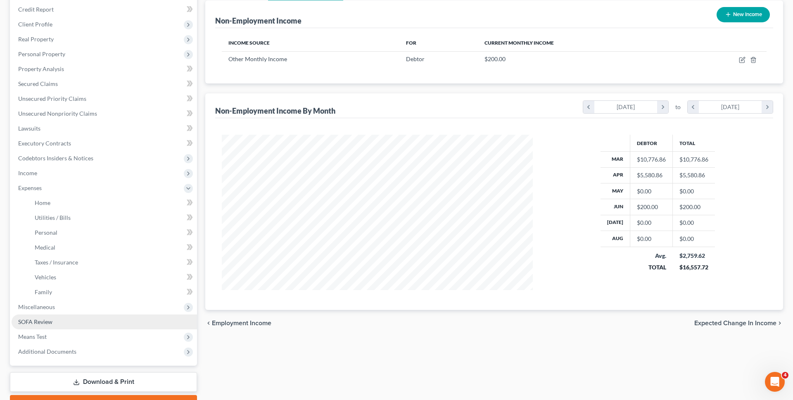
click at [108, 315] on link "SOFA Review" at bounding box center [104, 321] width 185 height 15
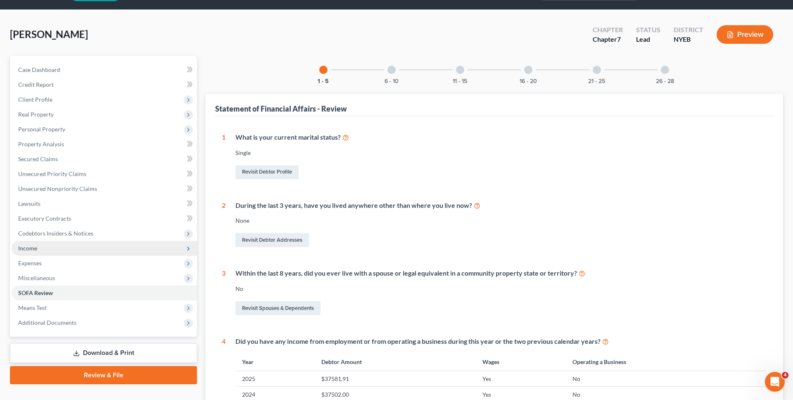
scroll to position [40, 0]
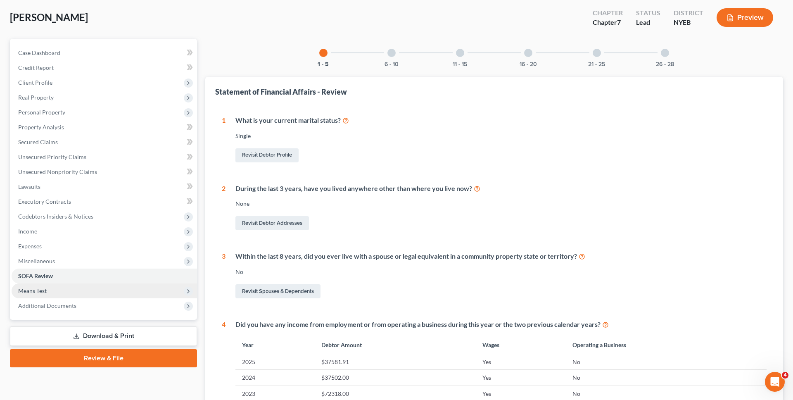
click at [89, 289] on span "Means Test" at bounding box center [104, 290] width 185 height 15
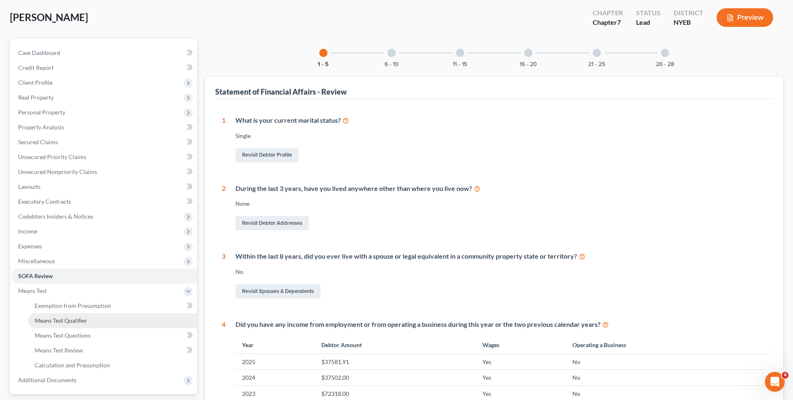
click at [101, 322] on link "Means Test Qualifier" at bounding box center [112, 320] width 169 height 15
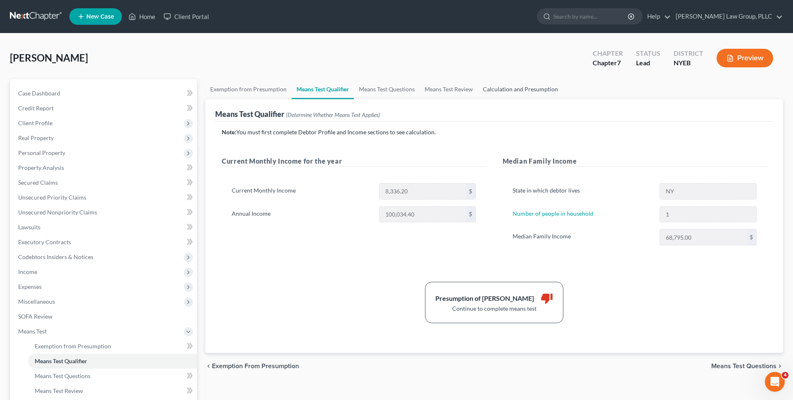
click at [503, 96] on link "Calculation and Presumption" at bounding box center [520, 89] width 85 height 20
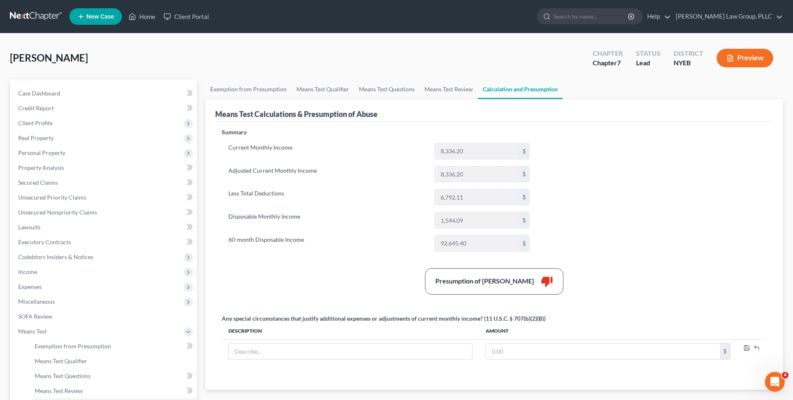
click at [581, 195] on div "Summary Current Monthly Income 8,336.20 $ Adjusted Current Monthly Income 8,336…" at bounding box center [494, 253] width 553 height 251
click at [99, 272] on span "Income" at bounding box center [104, 271] width 185 height 15
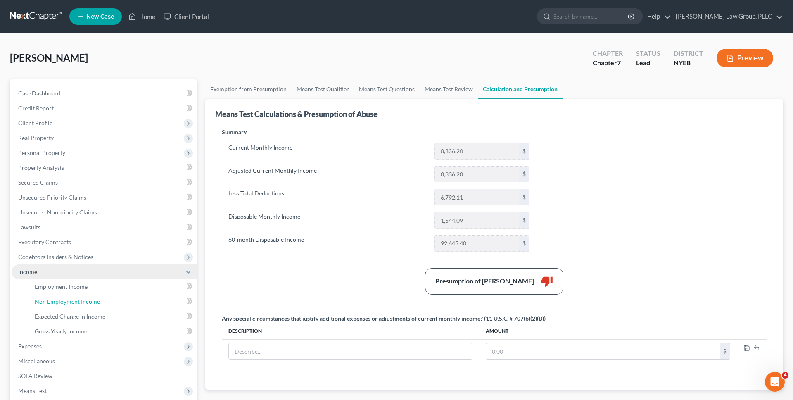
drag, startPoint x: 83, startPoint y: 299, endPoint x: 108, endPoint y: 276, distance: 34.5
click at [83, 299] on span "Non Employment Income" at bounding box center [67, 301] width 65 height 7
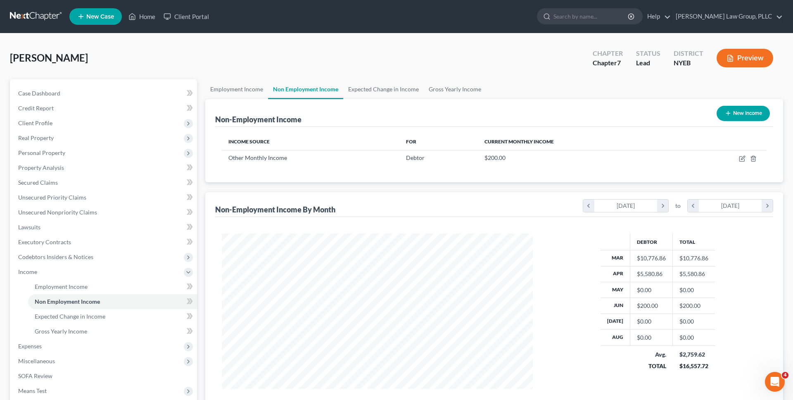
scroll to position [155, 327]
click at [44, 14] on link at bounding box center [36, 16] width 53 height 15
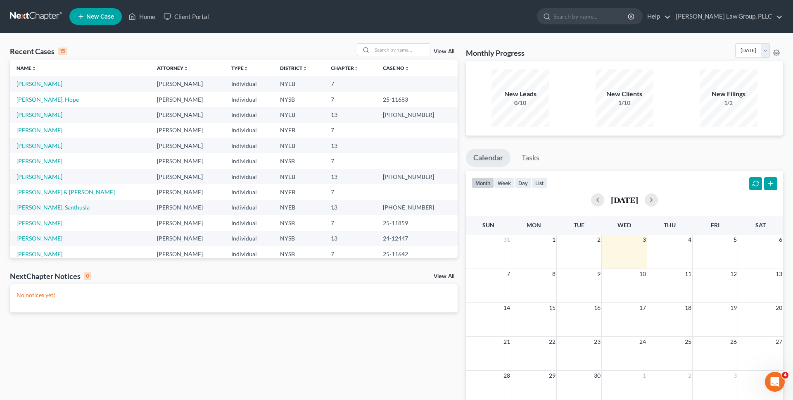
click at [87, 57] on div "Recent Cases 15 View All" at bounding box center [233, 51] width 447 height 16
click at [389, 46] on input "search" at bounding box center [401, 50] width 58 height 12
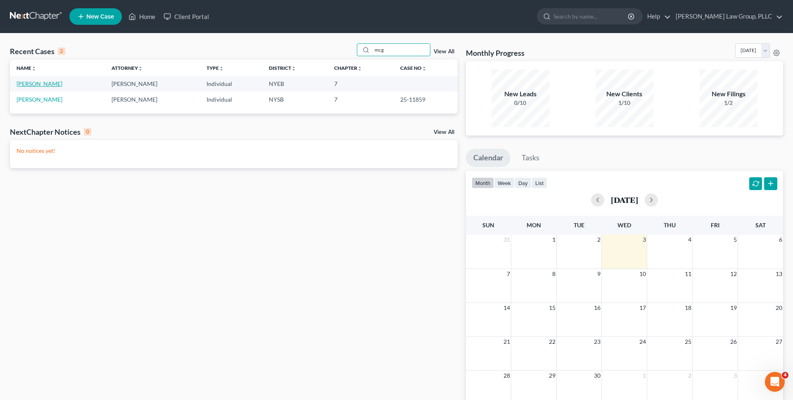
type input "mcg"
click at [38, 83] on link "[PERSON_NAME]" at bounding box center [40, 83] width 46 height 7
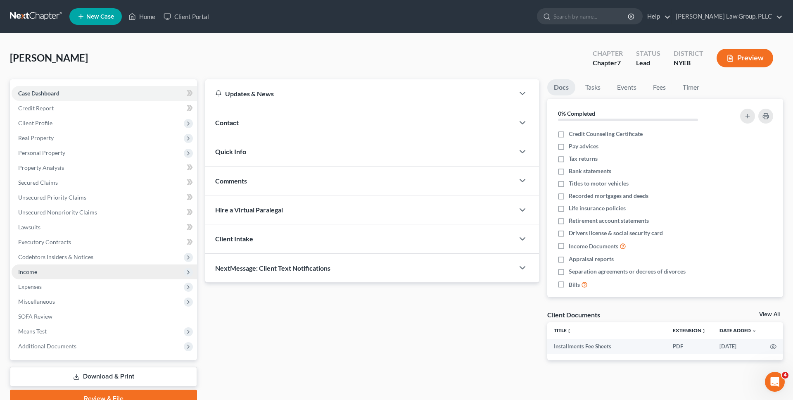
click at [64, 272] on span "Income" at bounding box center [104, 271] width 185 height 15
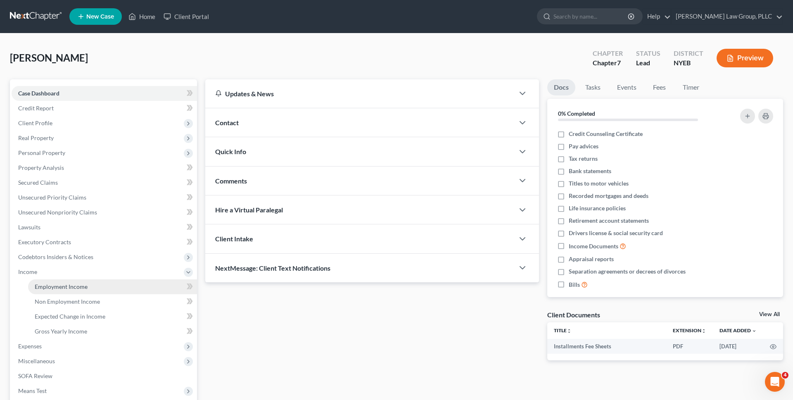
click at [64, 283] on span "Employment Income" at bounding box center [61, 286] width 53 height 7
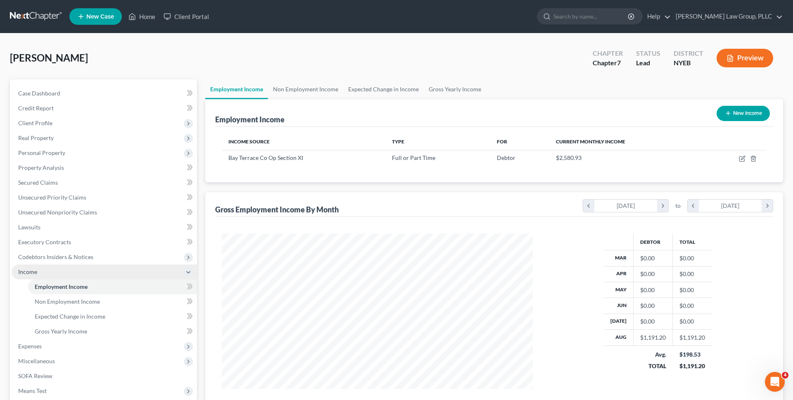
scroll to position [155, 327]
click at [283, 93] on link "Non Employment Income" at bounding box center [305, 89] width 75 height 20
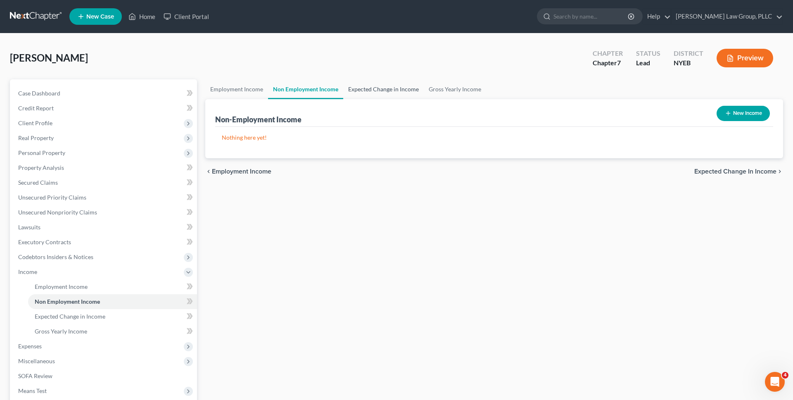
click at [344, 90] on link "Expected Change in Income" at bounding box center [383, 89] width 80 height 20
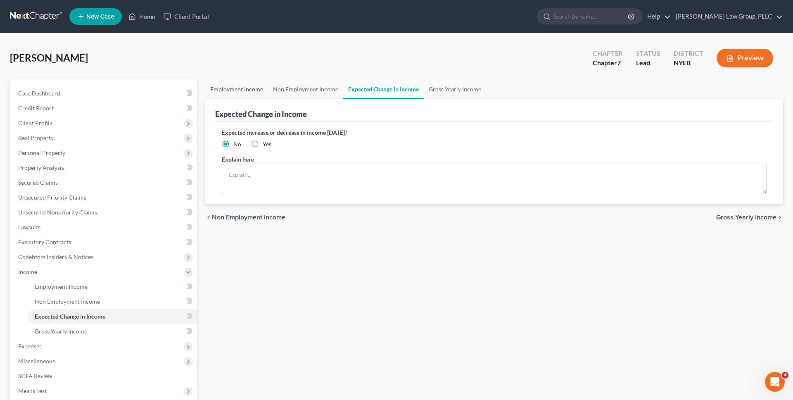
click at [252, 91] on link "Employment Income" at bounding box center [236, 89] width 63 height 20
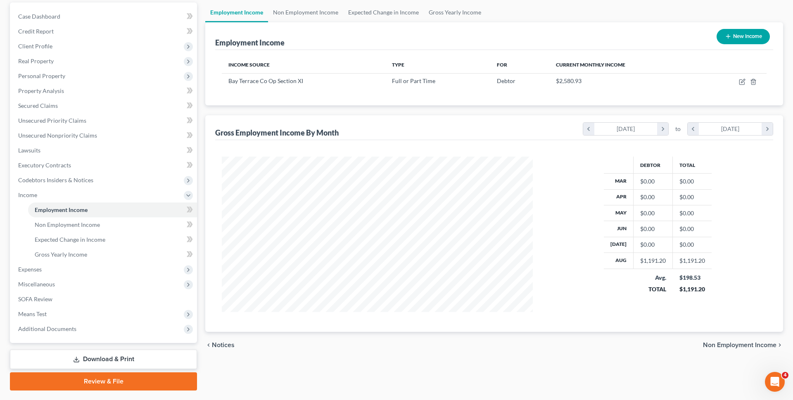
scroll to position [77, 0]
click at [742, 83] on icon "button" at bounding box center [741, 81] width 7 height 7
select select "0"
select select "35"
select select "2"
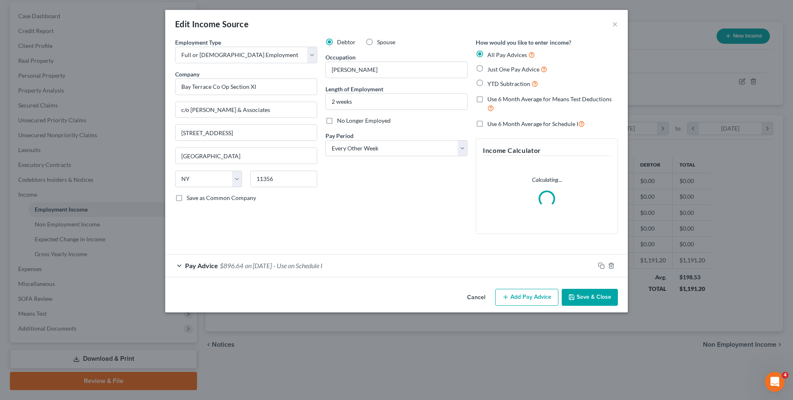
click at [441, 271] on div "Pay Advice $896.64 on 08/21/2025 - Use on Schedule I" at bounding box center [379, 265] width 429 height 22
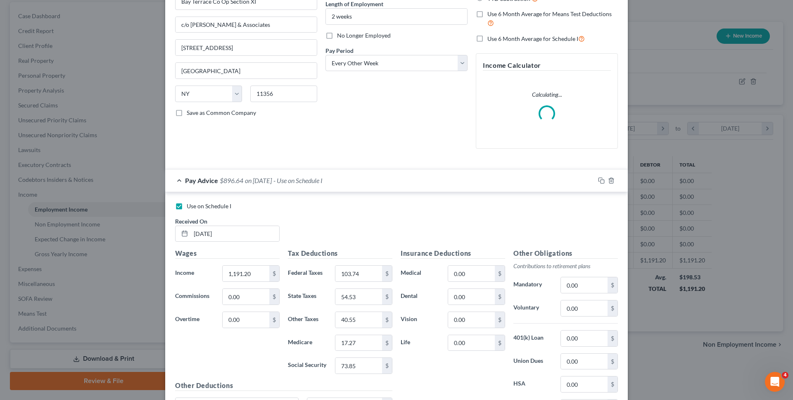
scroll to position [87, 0]
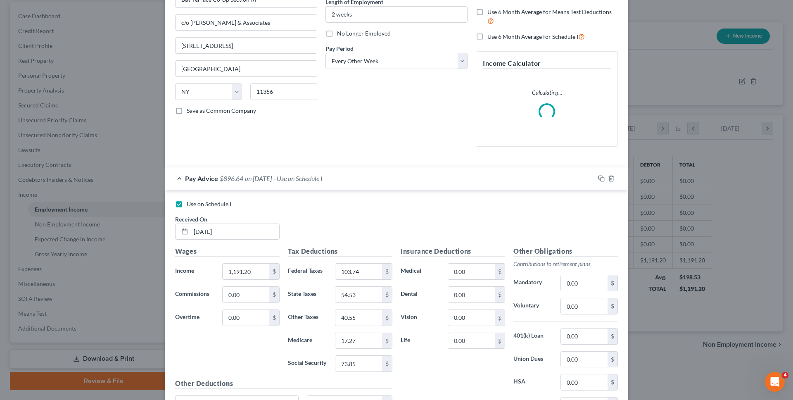
click at [452, 176] on div "Pay Advice $896.64 on 08/21/2025 - Use on Schedule I" at bounding box center [379, 178] width 429 height 22
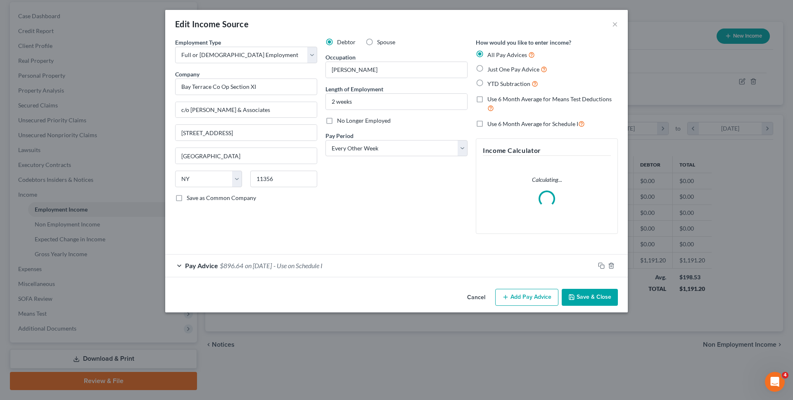
click at [475, 300] on button "Cancel" at bounding box center [475, 297] width 31 height 17
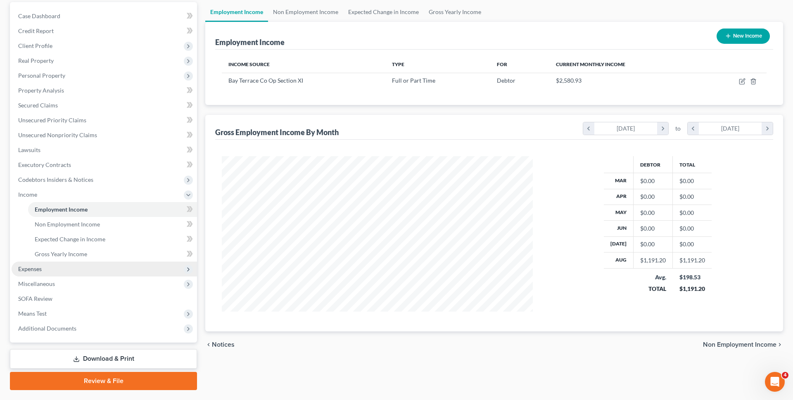
click at [97, 270] on span "Expenses" at bounding box center [104, 268] width 185 height 15
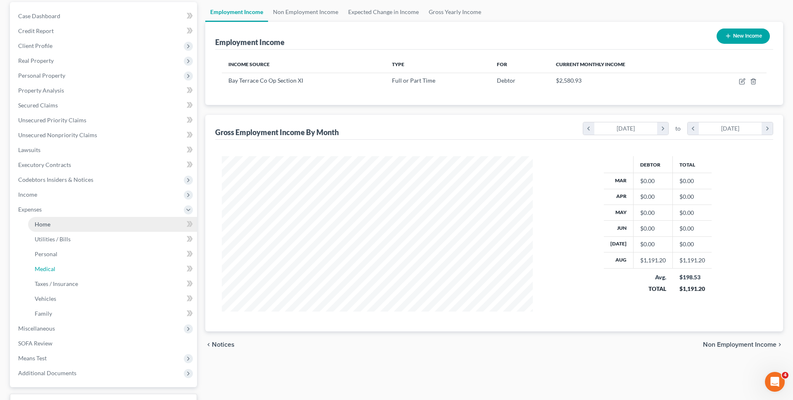
click at [97, 281] on ul "Home Utilities / Bills Personal Medical" at bounding box center [104, 269] width 185 height 104
click at [79, 225] on link "Home" at bounding box center [112, 224] width 169 height 15
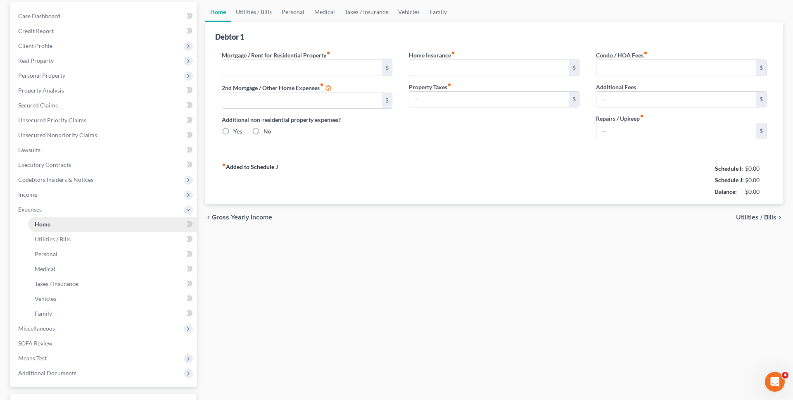
scroll to position [71, 0]
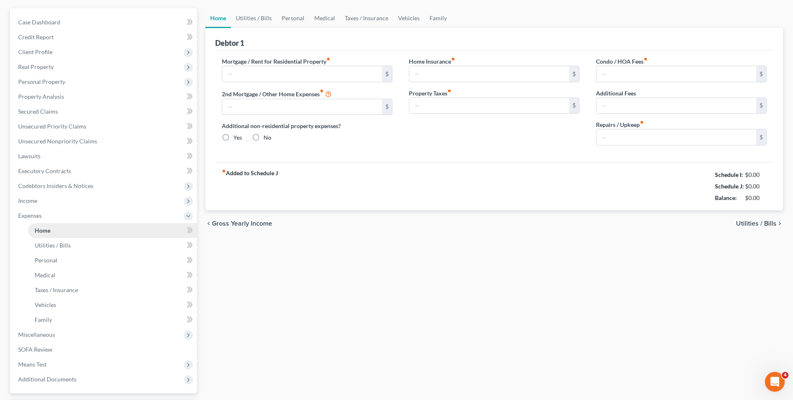
type input "1,650.00"
type input "0.00"
radio input "true"
type input "0.00"
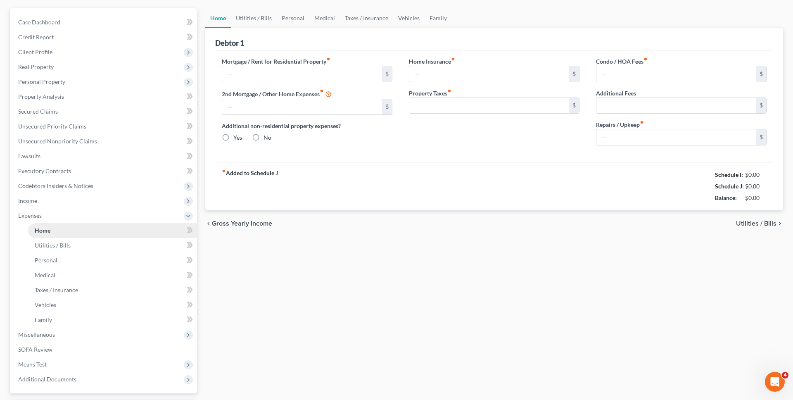
type input "0.00"
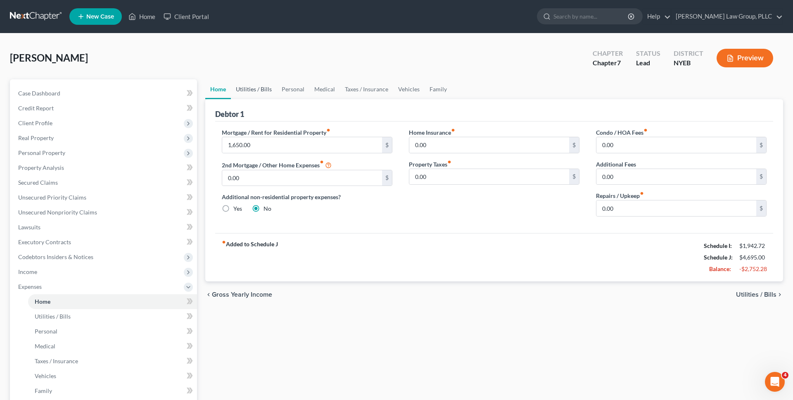
click at [251, 88] on link "Utilities / Bills" at bounding box center [254, 89] width 46 height 20
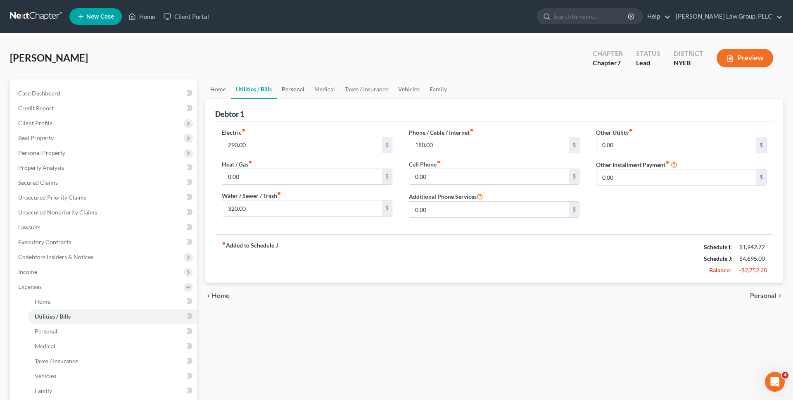
click at [298, 92] on link "Personal" at bounding box center [293, 89] width 33 height 20
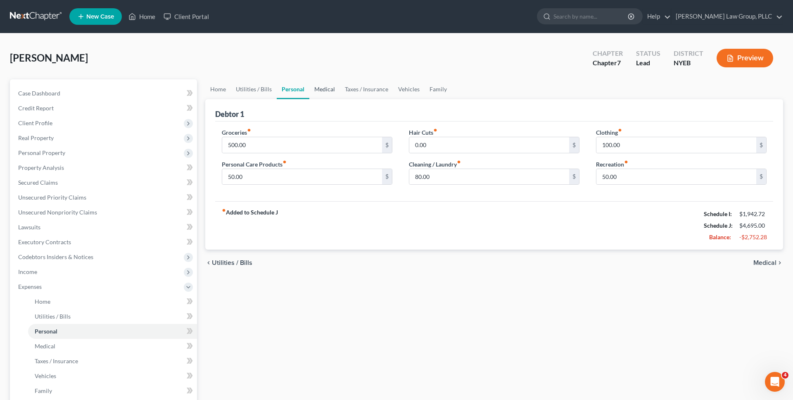
click at [326, 90] on link "Medical" at bounding box center [324, 89] width 31 height 20
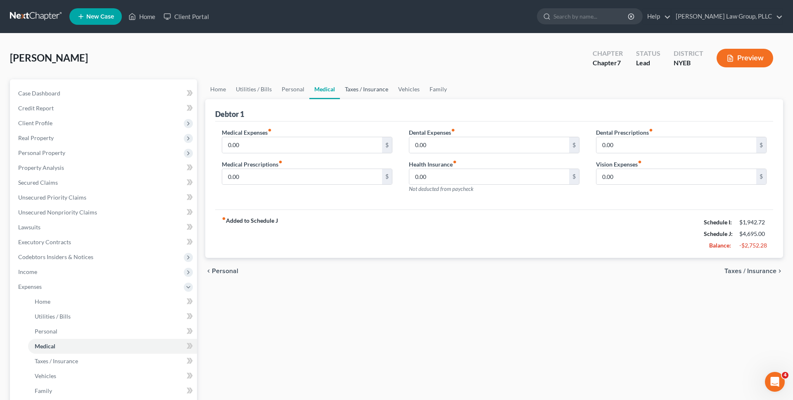
click at [349, 89] on link "Taxes / Insurance" at bounding box center [366, 89] width 53 height 20
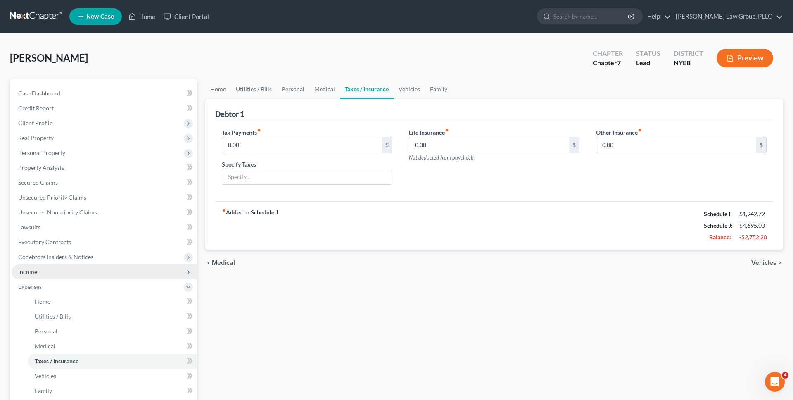
click at [137, 270] on span "Income" at bounding box center [104, 271] width 185 height 15
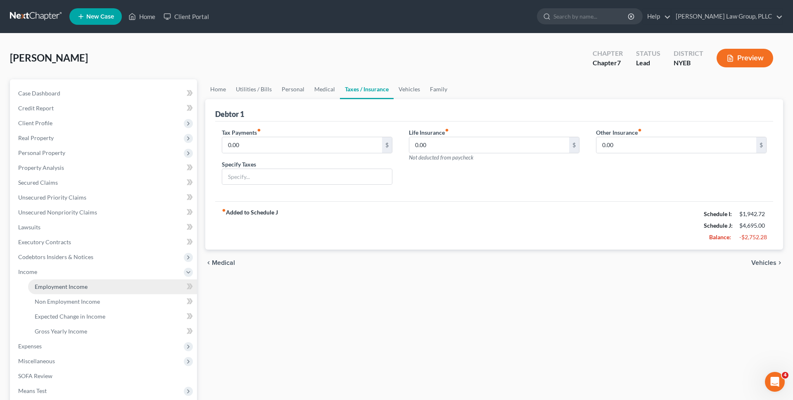
click at [128, 283] on link "Employment Income" at bounding box center [112, 286] width 169 height 15
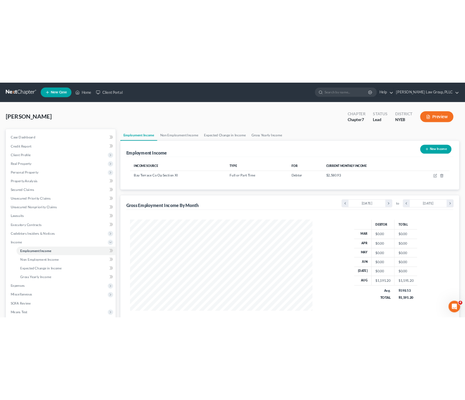
scroll to position [155, 327]
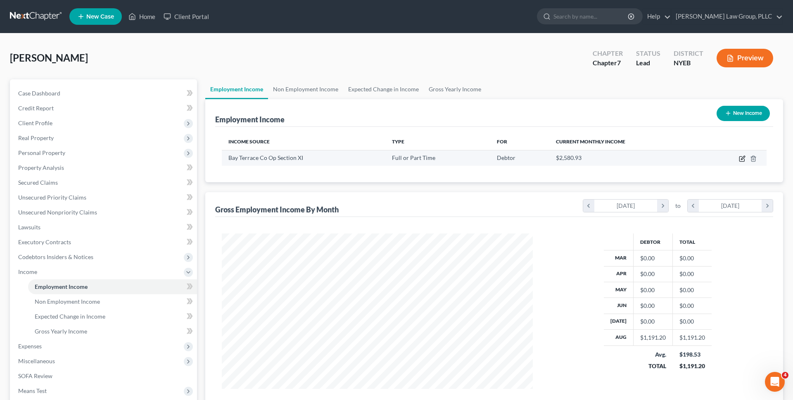
click at [741, 159] on icon "button" at bounding box center [741, 158] width 7 height 7
select select "0"
select select "35"
select select "2"
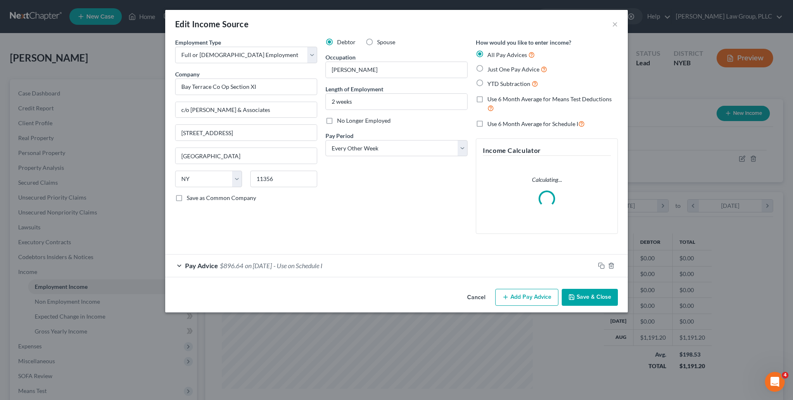
click at [497, 273] on div "Pay Advice $896.64 on 08/21/2025 - Use on Schedule I" at bounding box center [379, 265] width 429 height 22
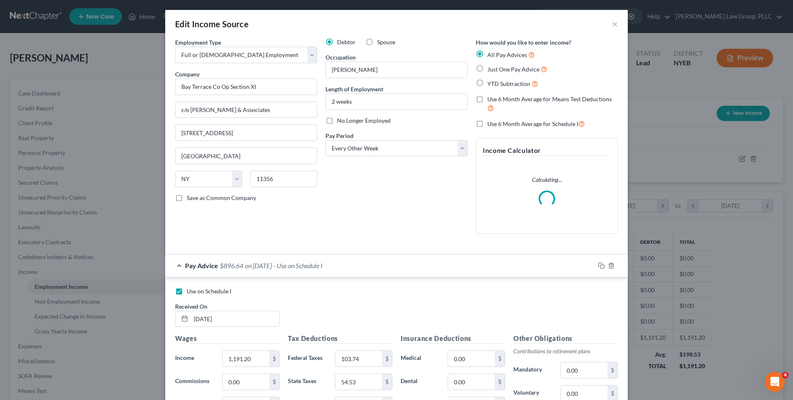
click at [495, 272] on div "Pay Advice $896.64 on 08/21/2025 - Use on Schedule I" at bounding box center [379, 265] width 429 height 22
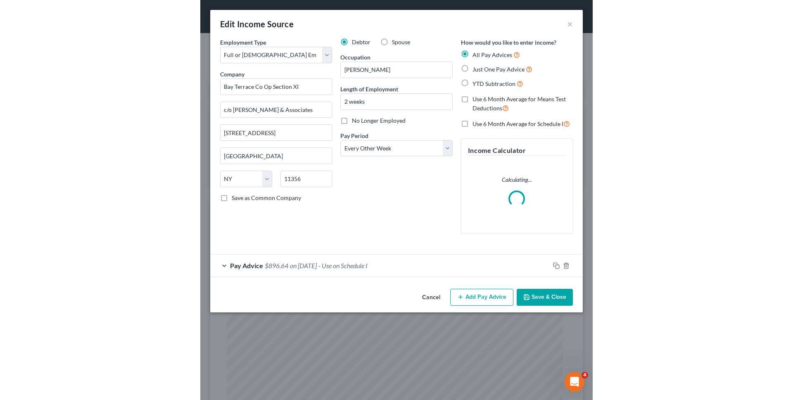
scroll to position [170, 356]
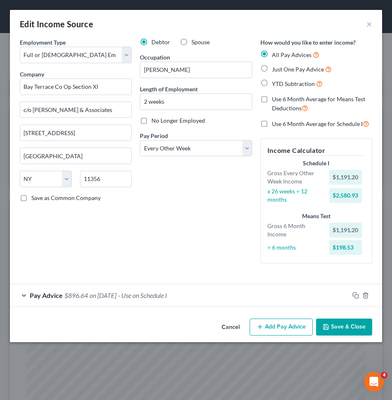
click at [234, 272] on div "Employment Type * Select Full or Part Time Employment Self Employment Company *…" at bounding box center [196, 157] width 361 height 239
click at [227, 325] on button "Cancel" at bounding box center [230, 327] width 31 height 17
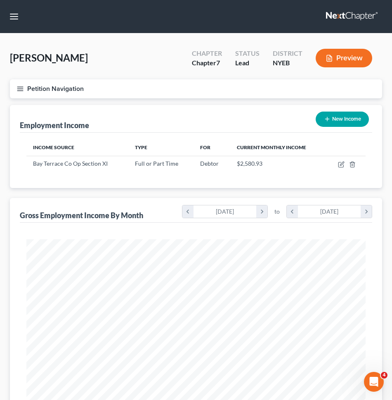
click at [193, 101] on div "Petition Navigation Case Dashboard Payments Invoices Payments Payments Credit R…" at bounding box center [196, 92] width 381 height 26
click at [188, 68] on div "Chapter Chapter 7" at bounding box center [206, 59] width 43 height 24
click at [182, 87] on button "Petition Navigation" at bounding box center [196, 88] width 372 height 19
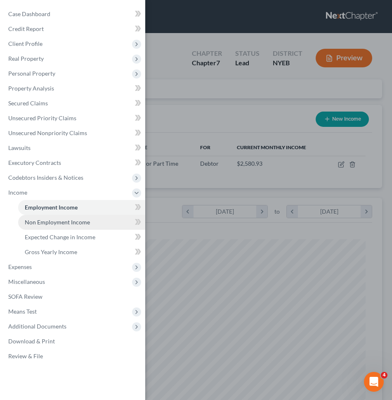
click at [92, 218] on link "Non Employment Income" at bounding box center [81, 222] width 127 height 15
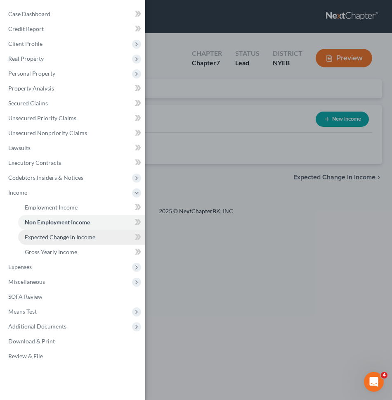
click at [89, 236] on span "Expected Change in Income" at bounding box center [60, 236] width 71 height 7
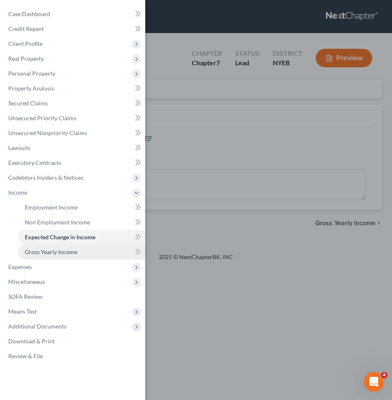
click at [92, 247] on link "Gross Yearly Income" at bounding box center [81, 251] width 127 height 15
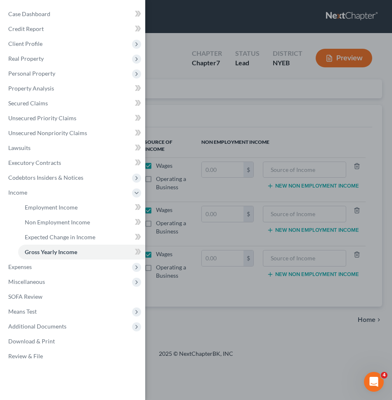
click at [167, 223] on div "Case Dashboard Payments Invoices Payments Payments Credit Report Client Profile" at bounding box center [196, 200] width 392 height 400
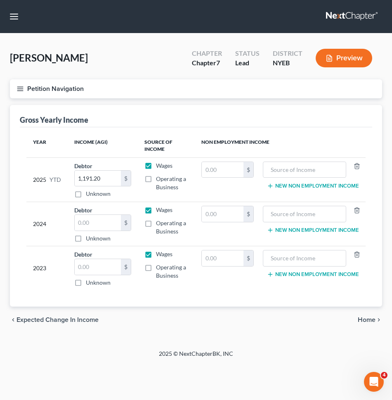
click at [196, 95] on button "Petition Navigation" at bounding box center [196, 88] width 372 height 19
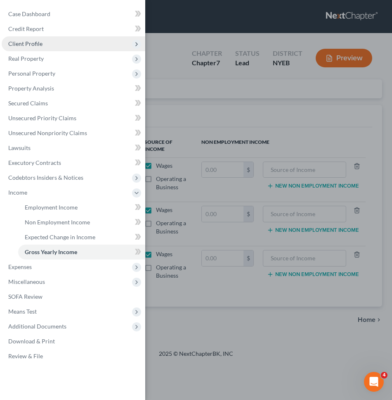
click at [57, 50] on span "Client Profile" at bounding box center [74, 43] width 144 height 15
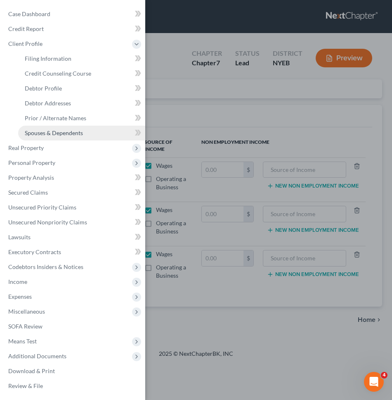
drag, startPoint x: 62, startPoint y: 130, endPoint x: 72, endPoint y: 129, distance: 9.9
click at [62, 130] on span "Spouses & Dependents" at bounding box center [54, 132] width 58 height 7
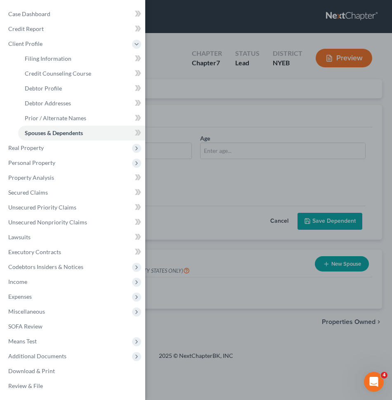
click at [211, 123] on div "Case Dashboard Payments Invoices Payments Payments Credit Report Client Profile" at bounding box center [196, 200] width 392 height 400
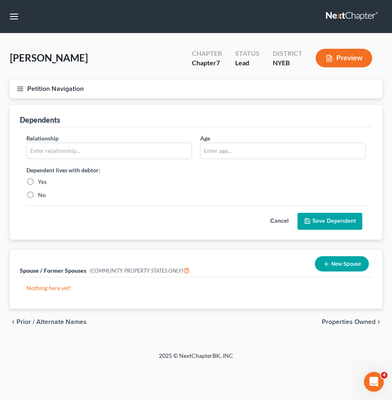
click at [175, 91] on button "Petition Navigation" at bounding box center [196, 88] width 372 height 19
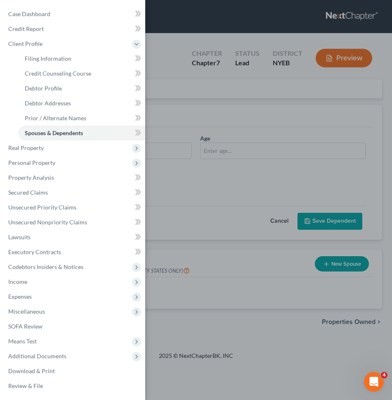
click at [206, 198] on div "Case Dashboard Payments Invoices Payments Payments Credit Report Client Profile" at bounding box center [196, 200] width 392 height 400
